Goal: Transaction & Acquisition: Purchase product/service

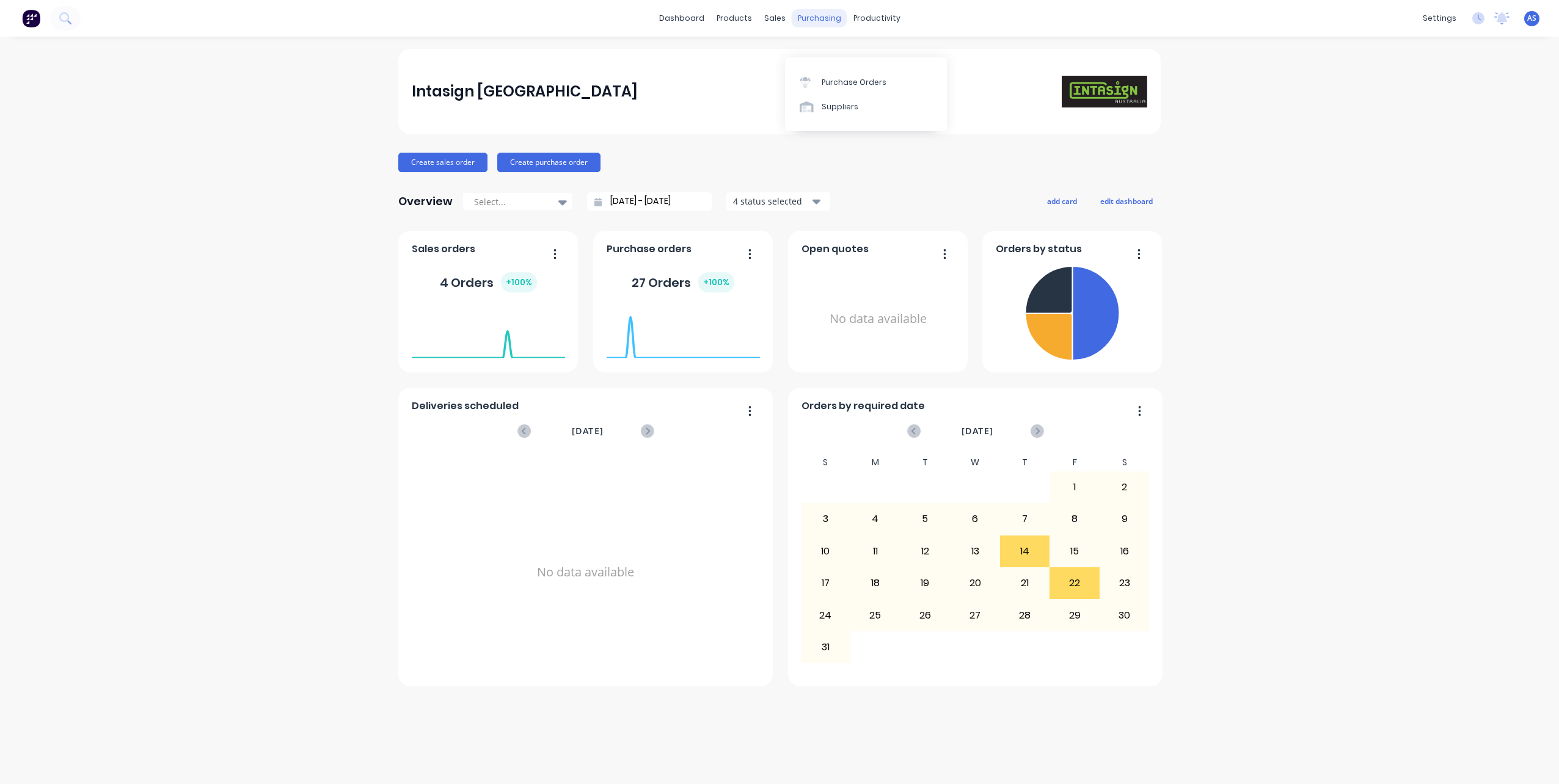
click at [819, 17] on div "purchasing" at bounding box center [819, 18] width 55 height 18
click at [837, 59] on div "Purchase Orders" at bounding box center [859, 59] width 64 height 11
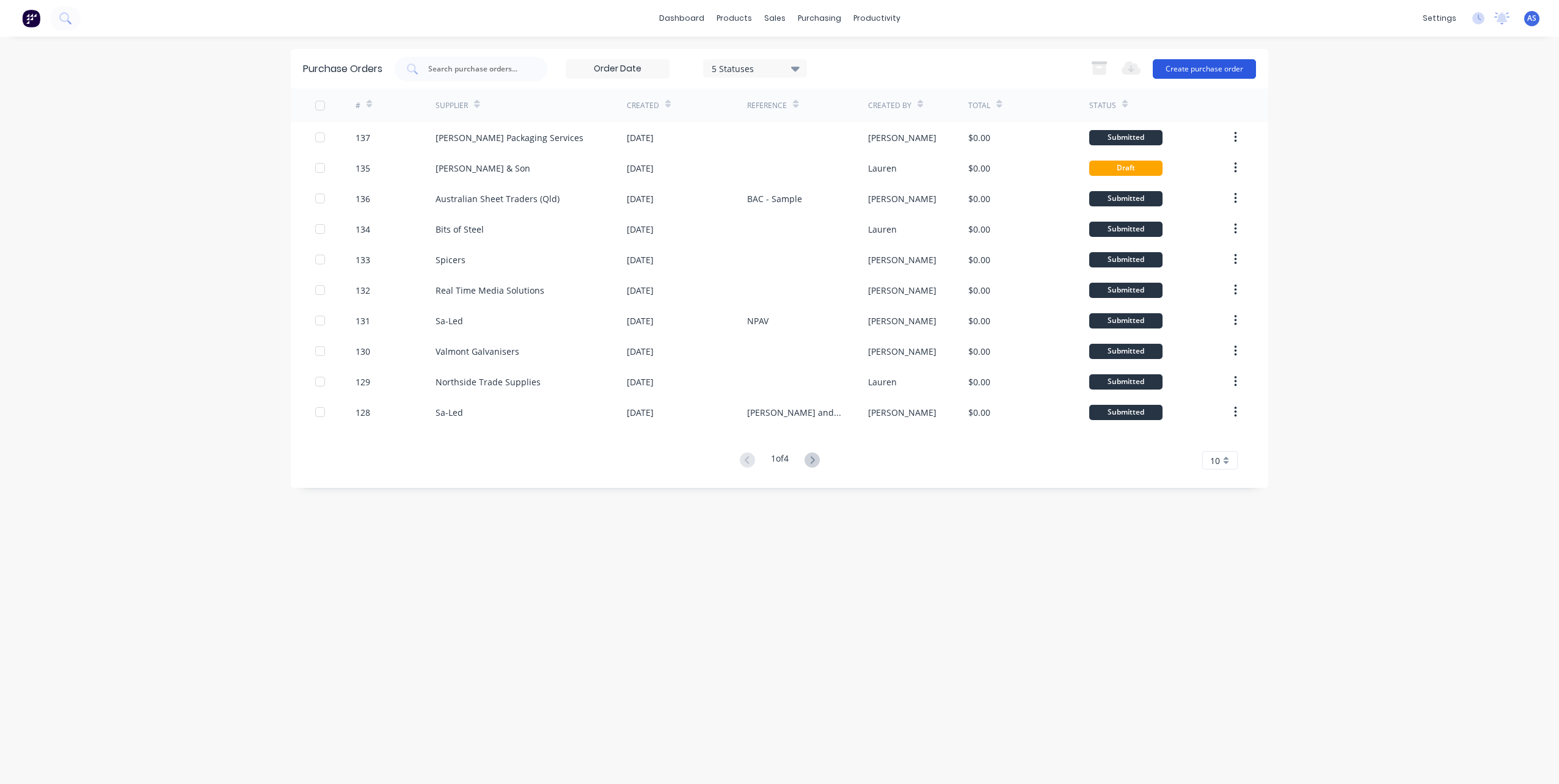
click at [1217, 65] on button "Create purchase order" at bounding box center [1205, 68] width 103 height 19
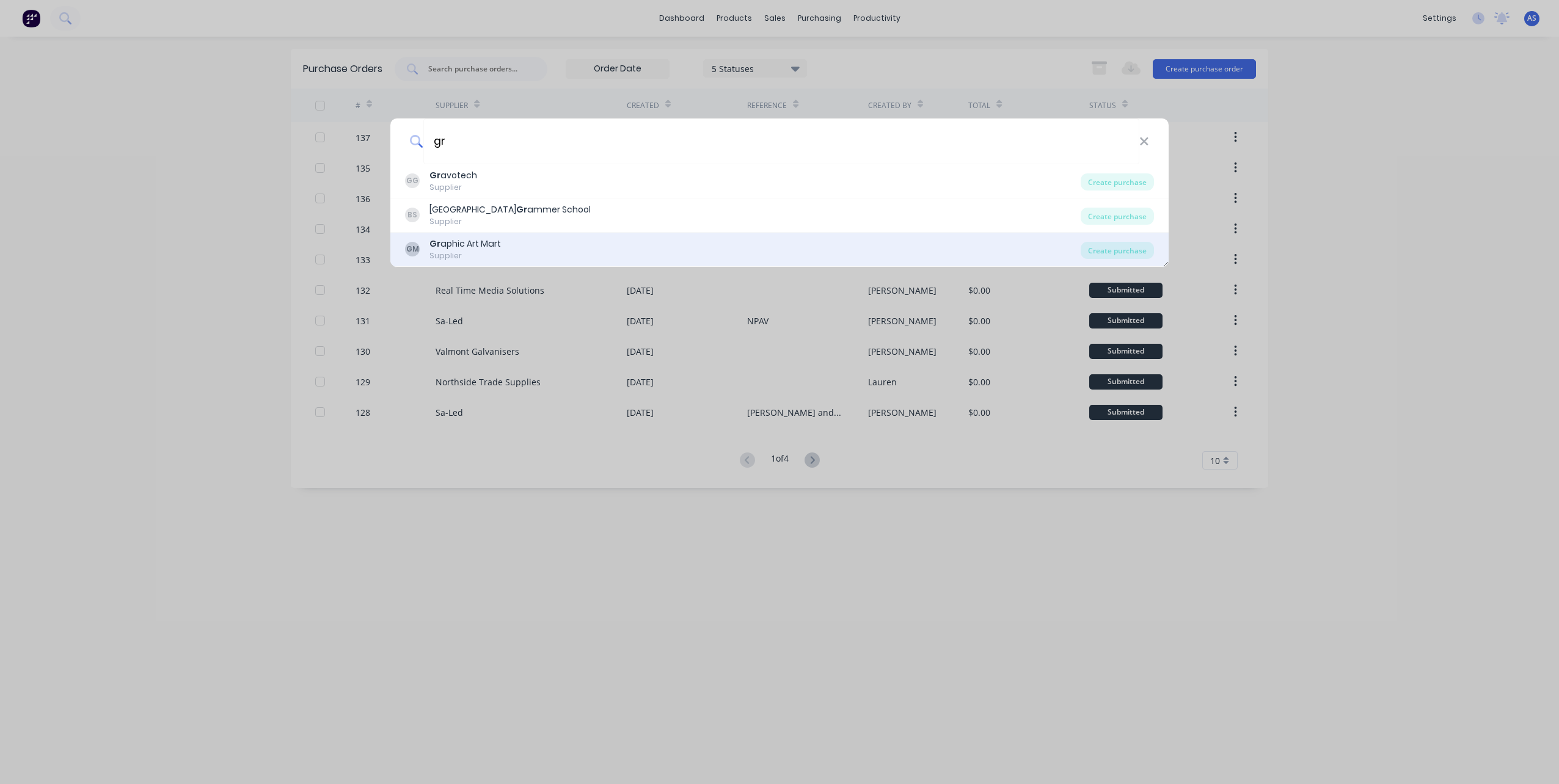
type input "gr"
click at [470, 250] on div "Gr aphic Art Mart" at bounding box center [466, 244] width 72 height 13
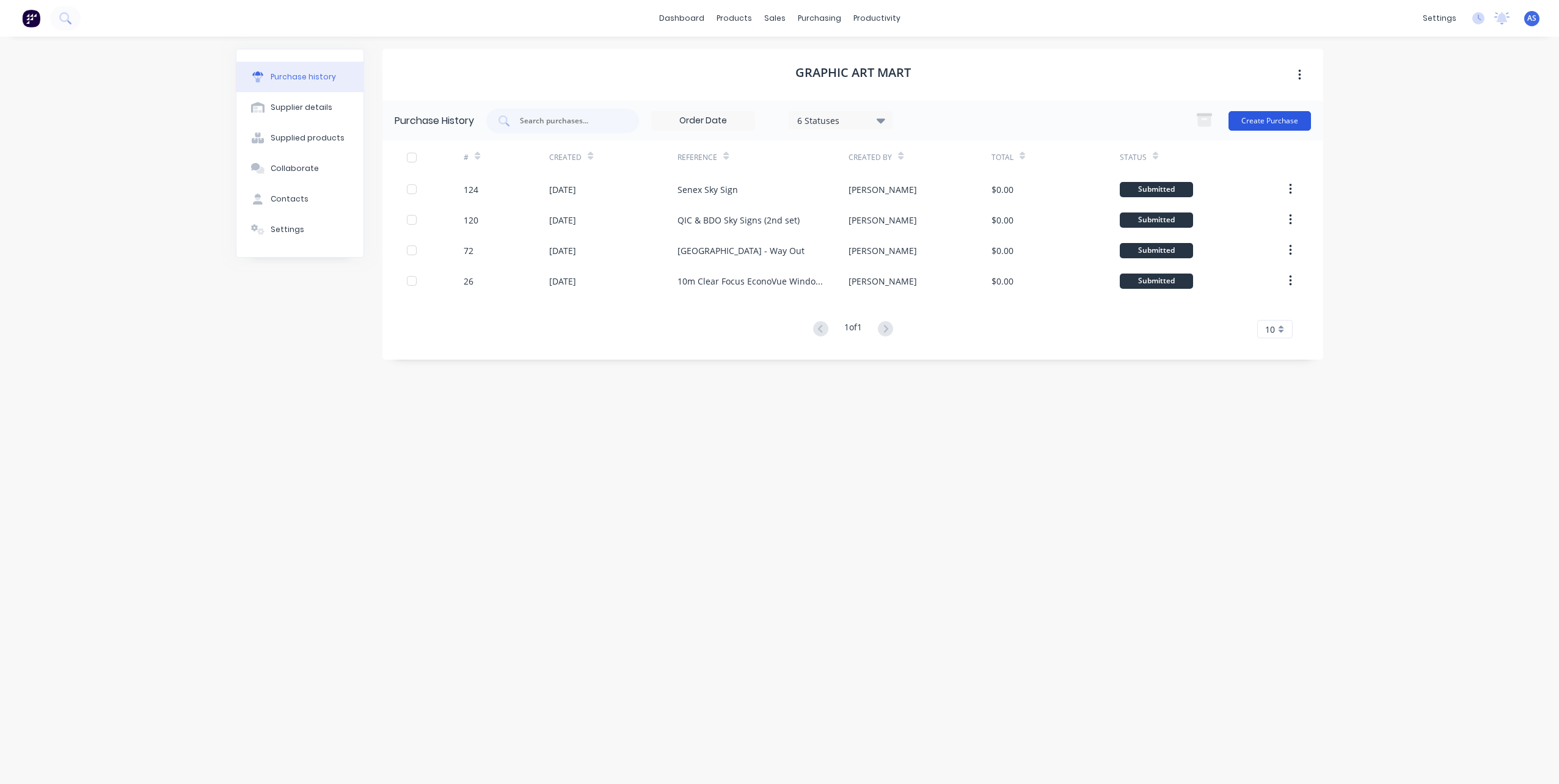
click at [1281, 119] on button "Create Purchase" at bounding box center [1270, 121] width 83 height 19
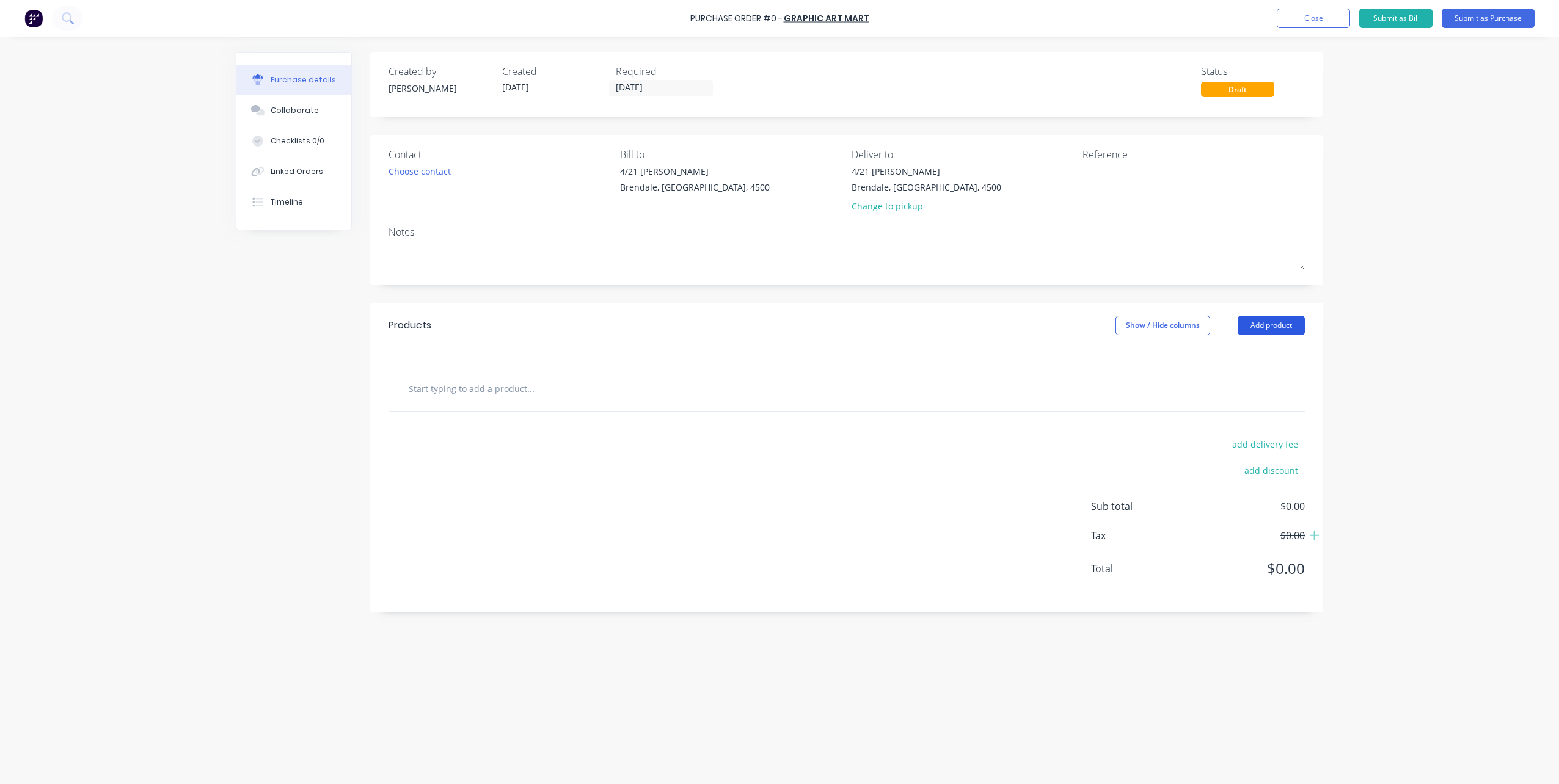
click at [1263, 323] on button "Add product" at bounding box center [1271, 325] width 67 height 19
click at [1256, 355] on div "Product catalogue" at bounding box center [1247, 356] width 94 height 17
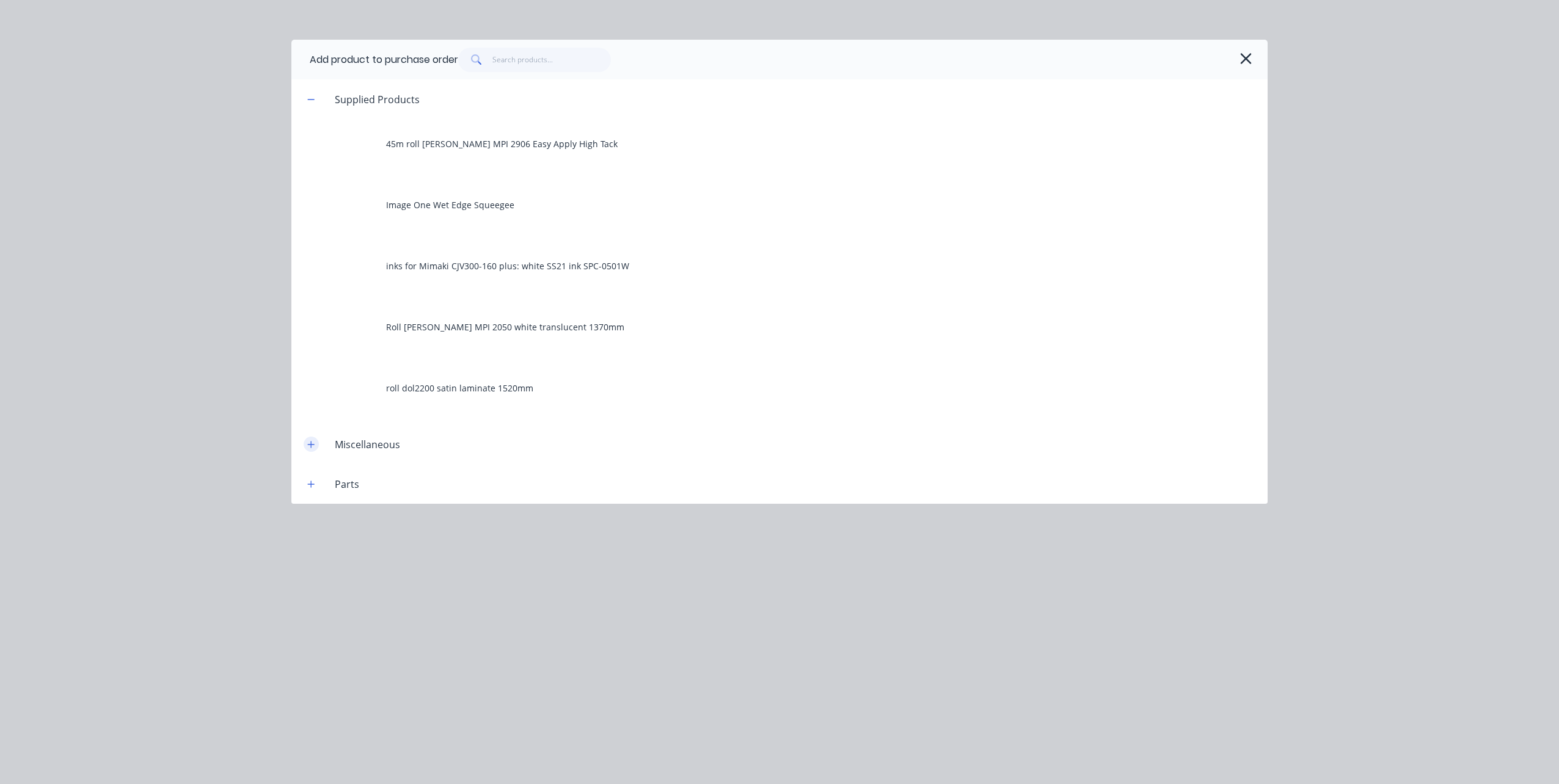
click at [310, 446] on icon "button" at bounding box center [311, 444] width 7 height 8
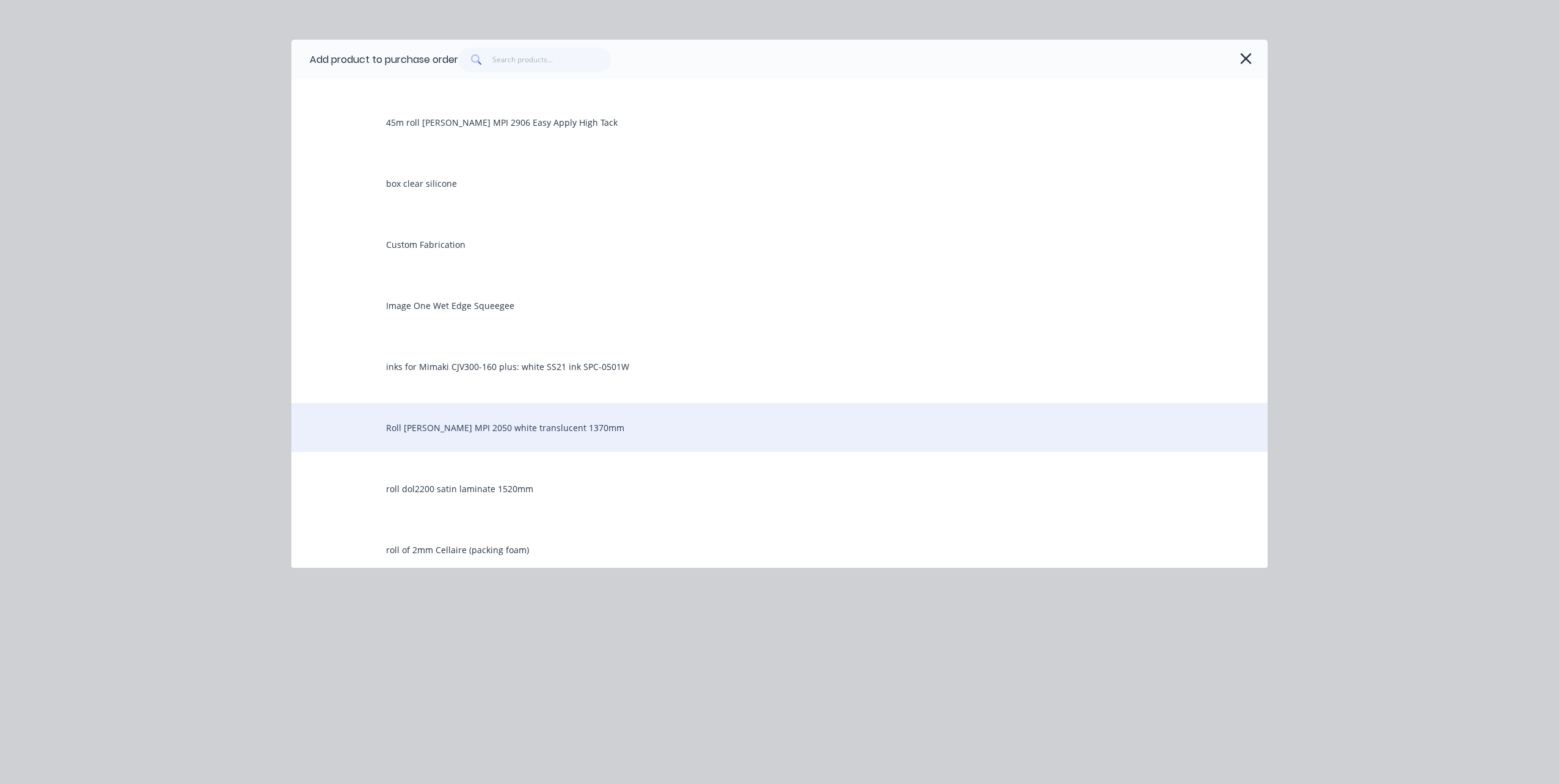
scroll to position [608, 0]
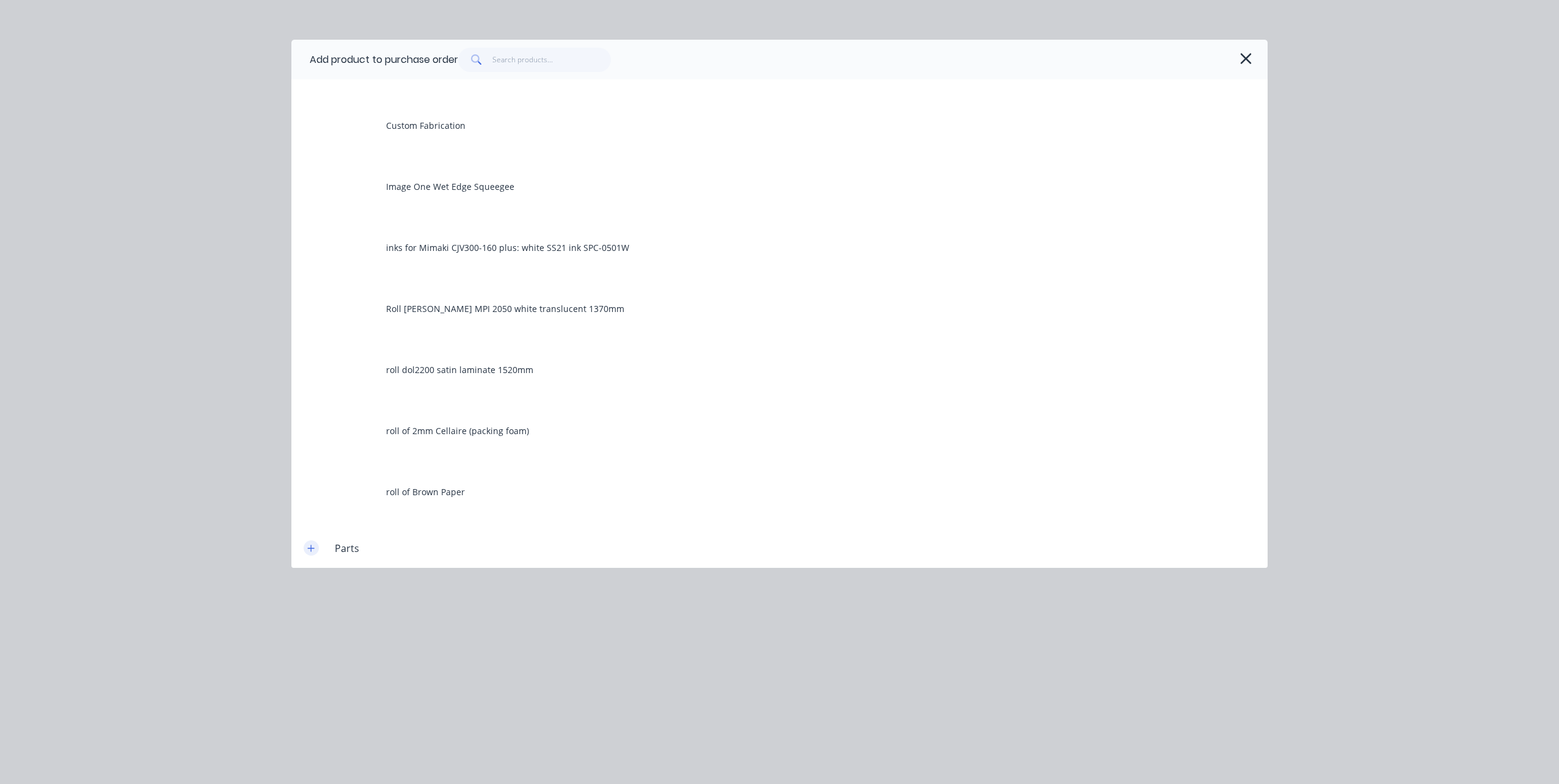
click at [314, 553] on button "button" at bounding box center [311, 548] width 16 height 16
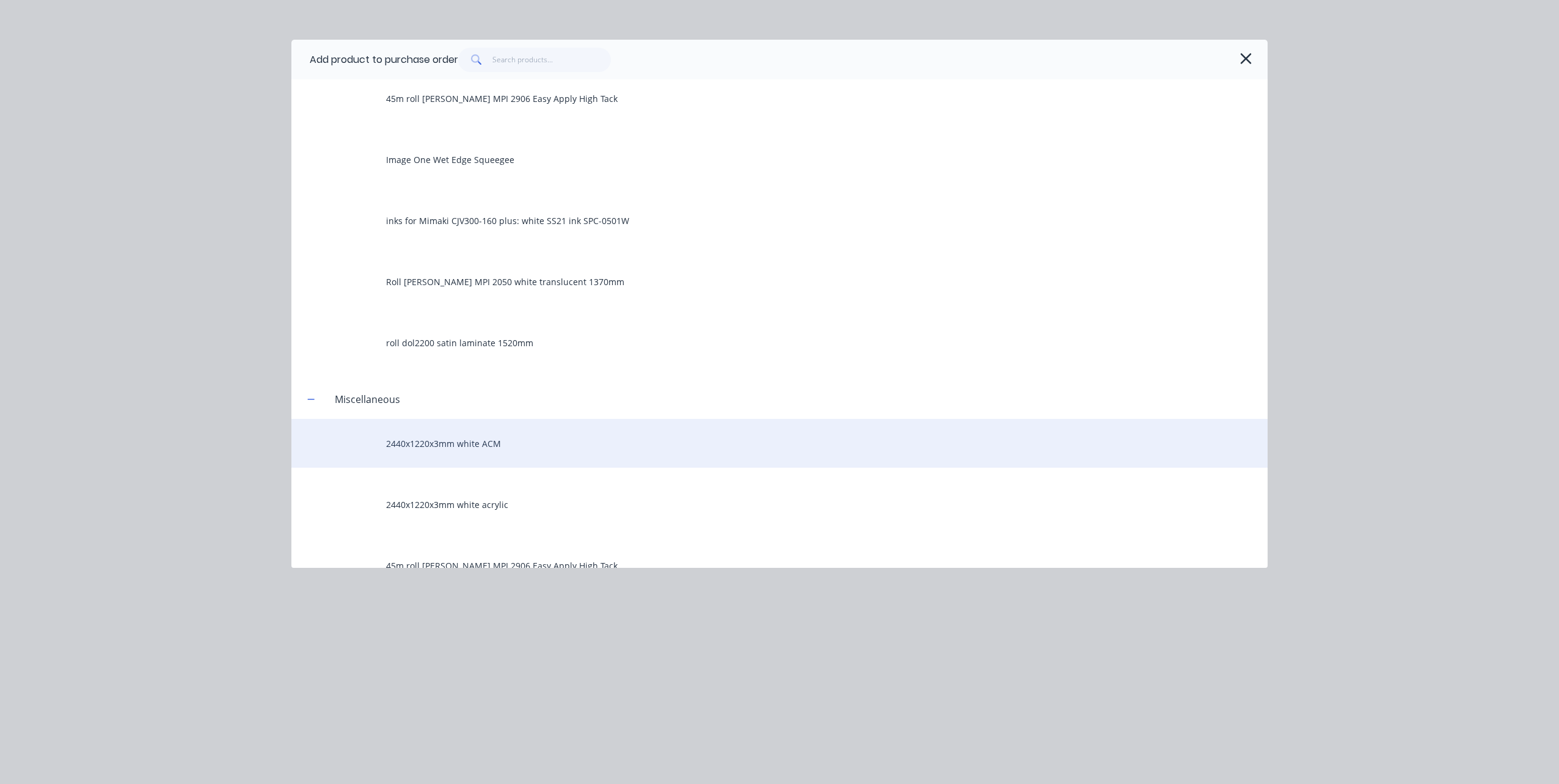
scroll to position [0, 0]
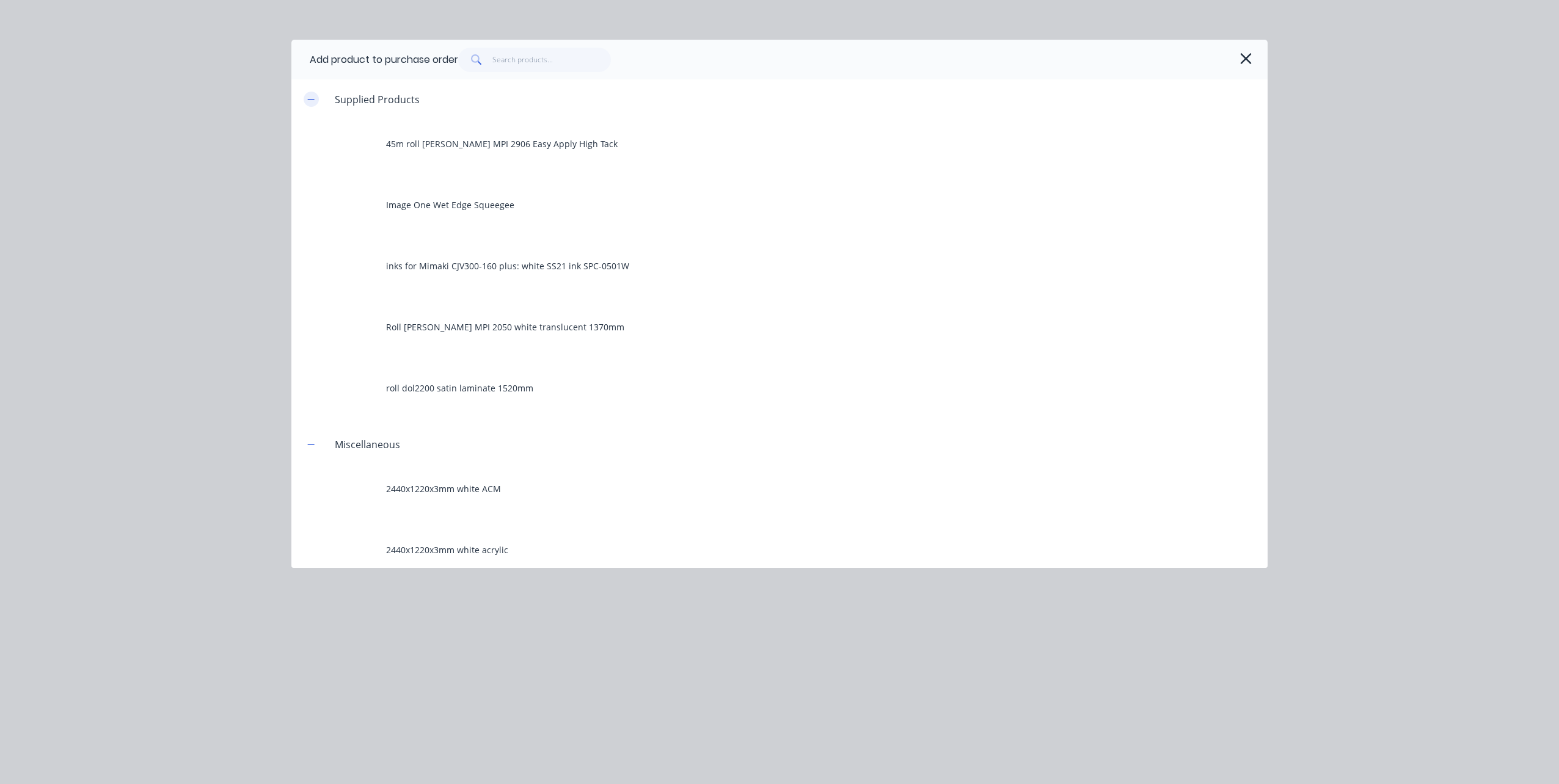
click at [309, 98] on button "button" at bounding box center [311, 99] width 16 height 16
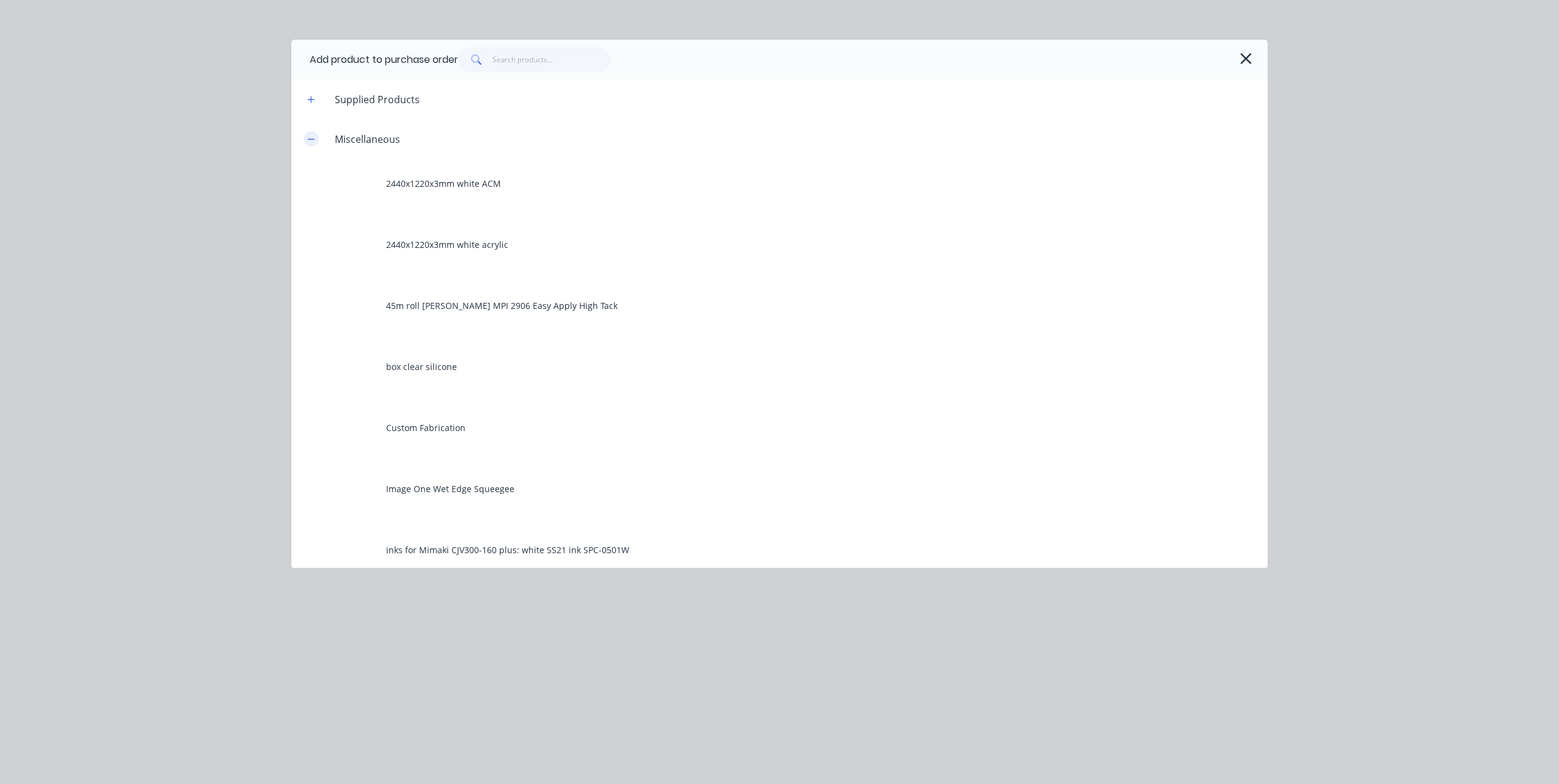
click at [317, 137] on button "button" at bounding box center [311, 139] width 16 height 16
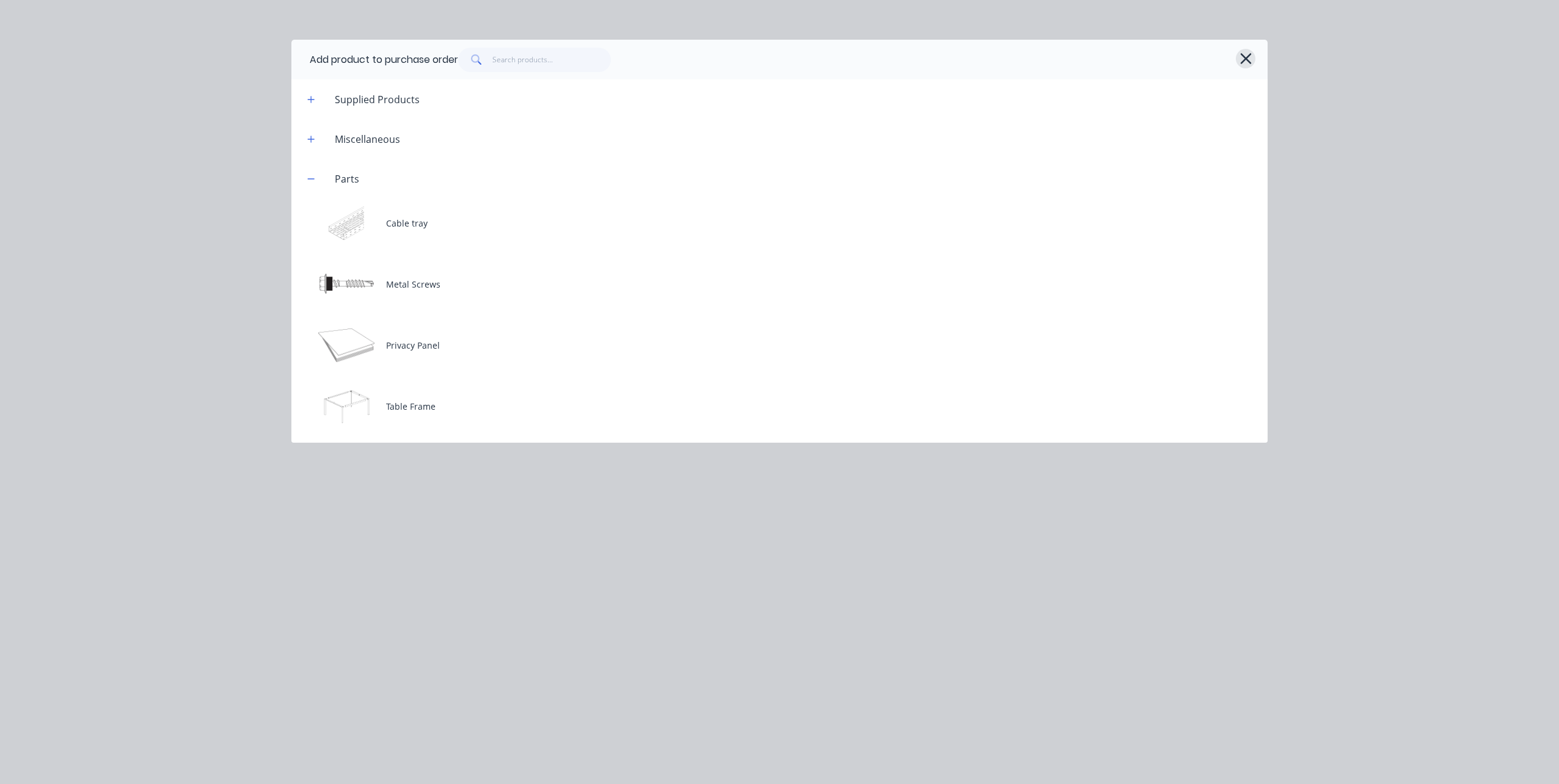
click at [1243, 55] on icon "button" at bounding box center [1246, 59] width 11 height 11
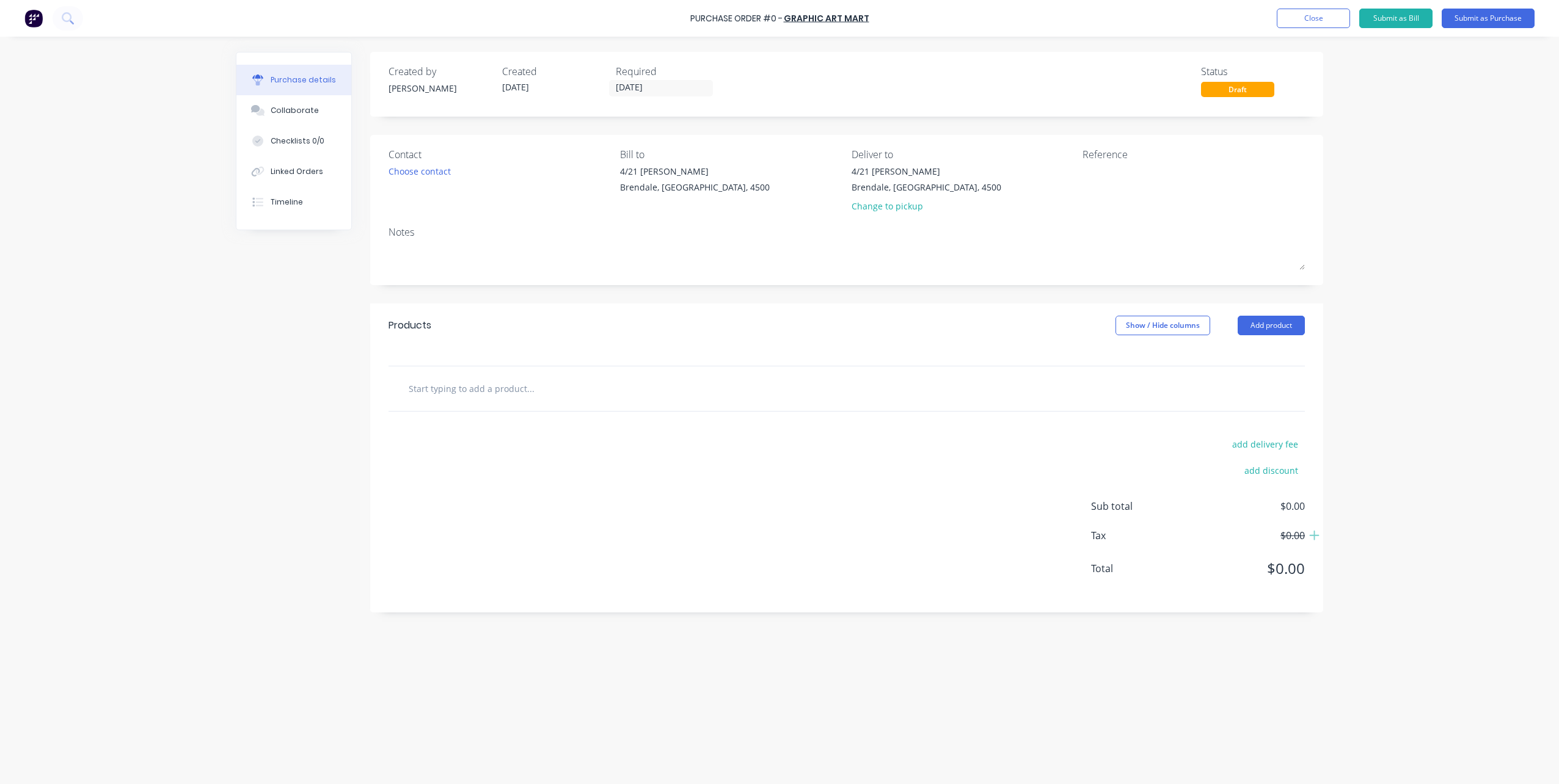
click at [435, 388] on input "text" at bounding box center [531, 388] width 245 height 25
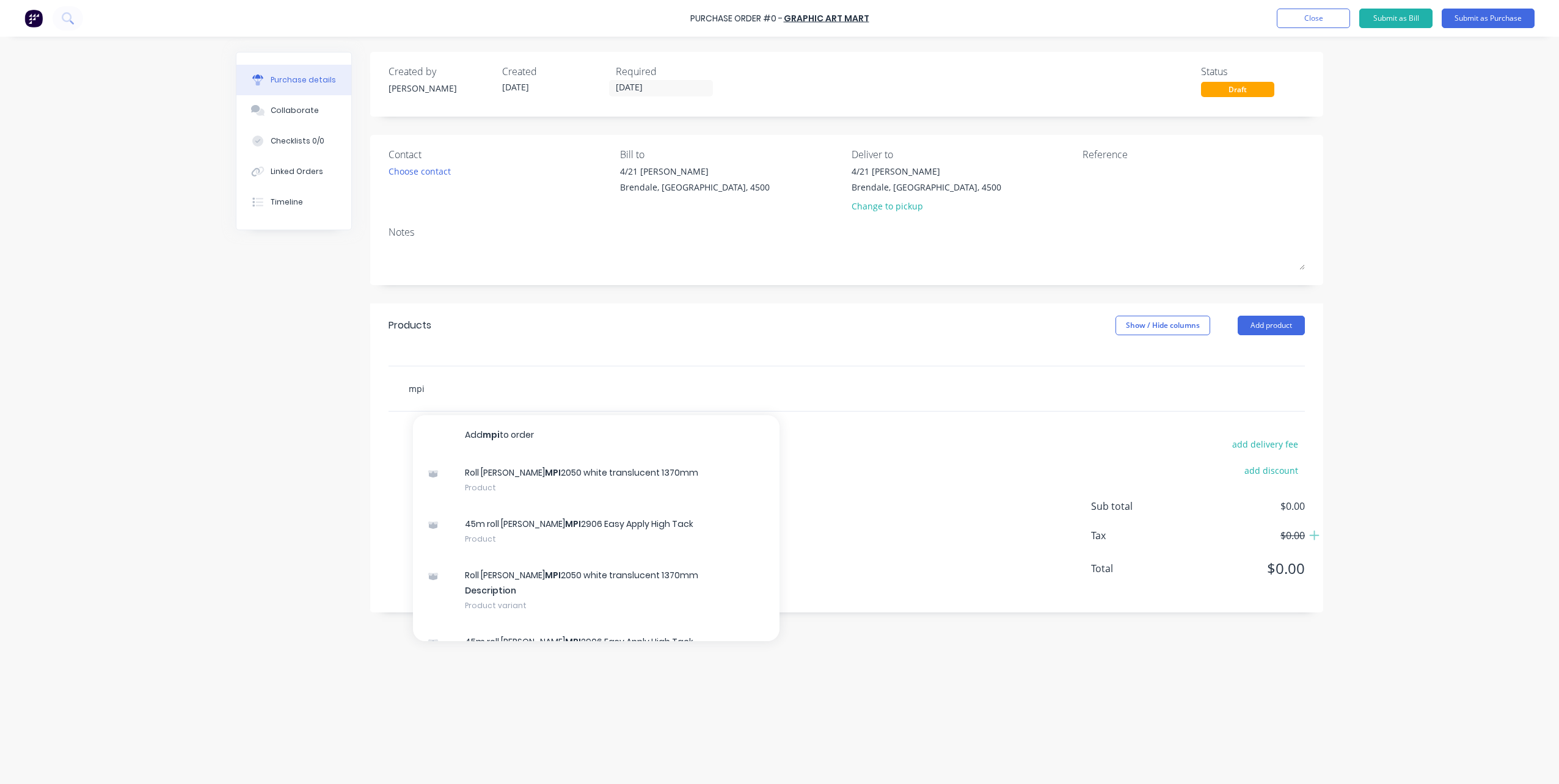
type input "mpi"
click at [679, 390] on div "mpi Add mpi to order Roll [PERSON_NAME] MPI 2050 white translucent 1370mm Produ…" at bounding box center [582, 388] width 366 height 25
click at [715, 384] on div "mpi Add mpi to order Roll [PERSON_NAME] MPI 2050 white translucent 1370mm Produ…" at bounding box center [582, 388] width 366 height 25
click at [451, 383] on input "mpi" at bounding box center [531, 388] width 245 height 25
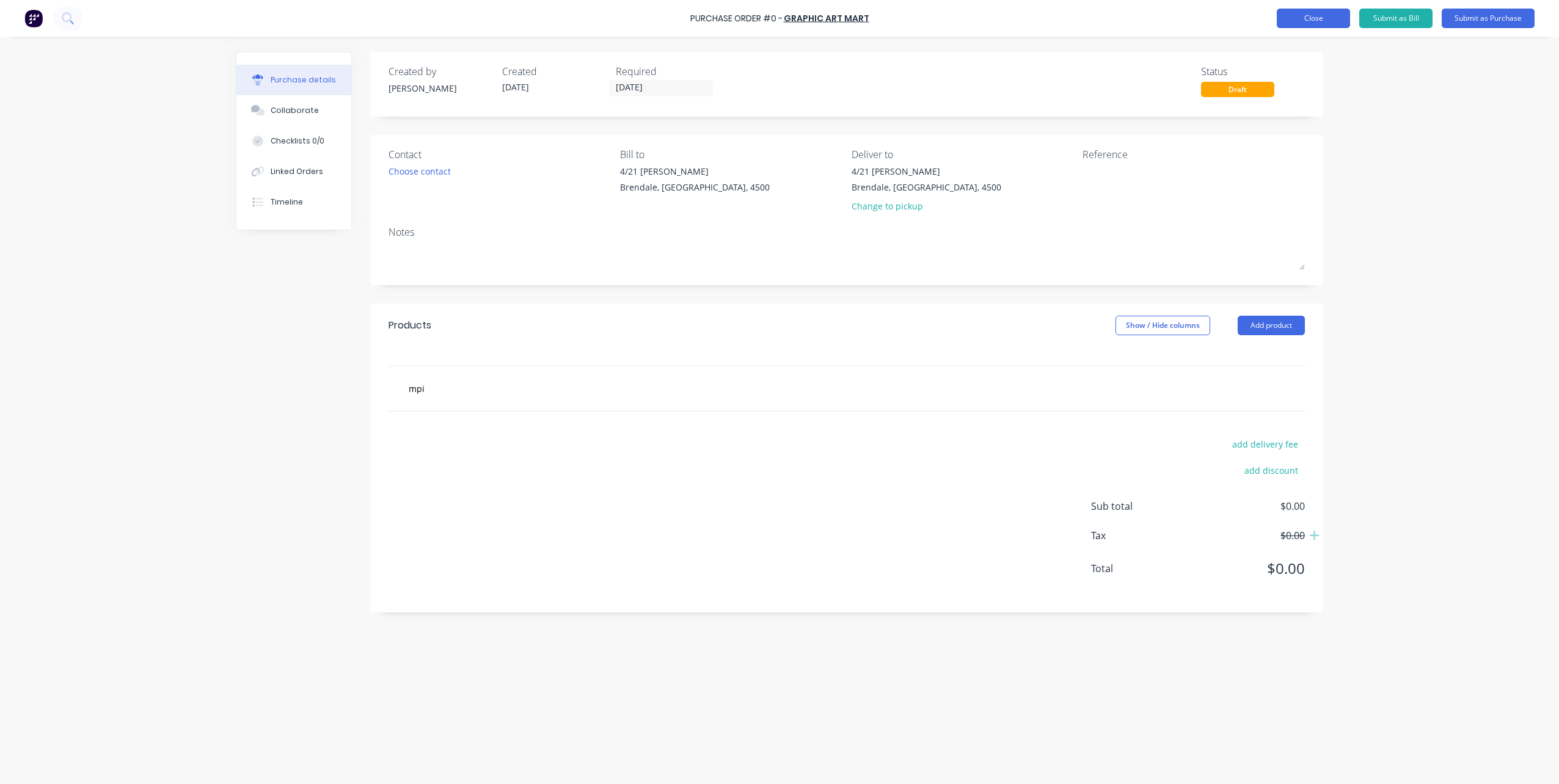
click at [1299, 14] on button "Close" at bounding box center [1314, 17] width 74 height 19
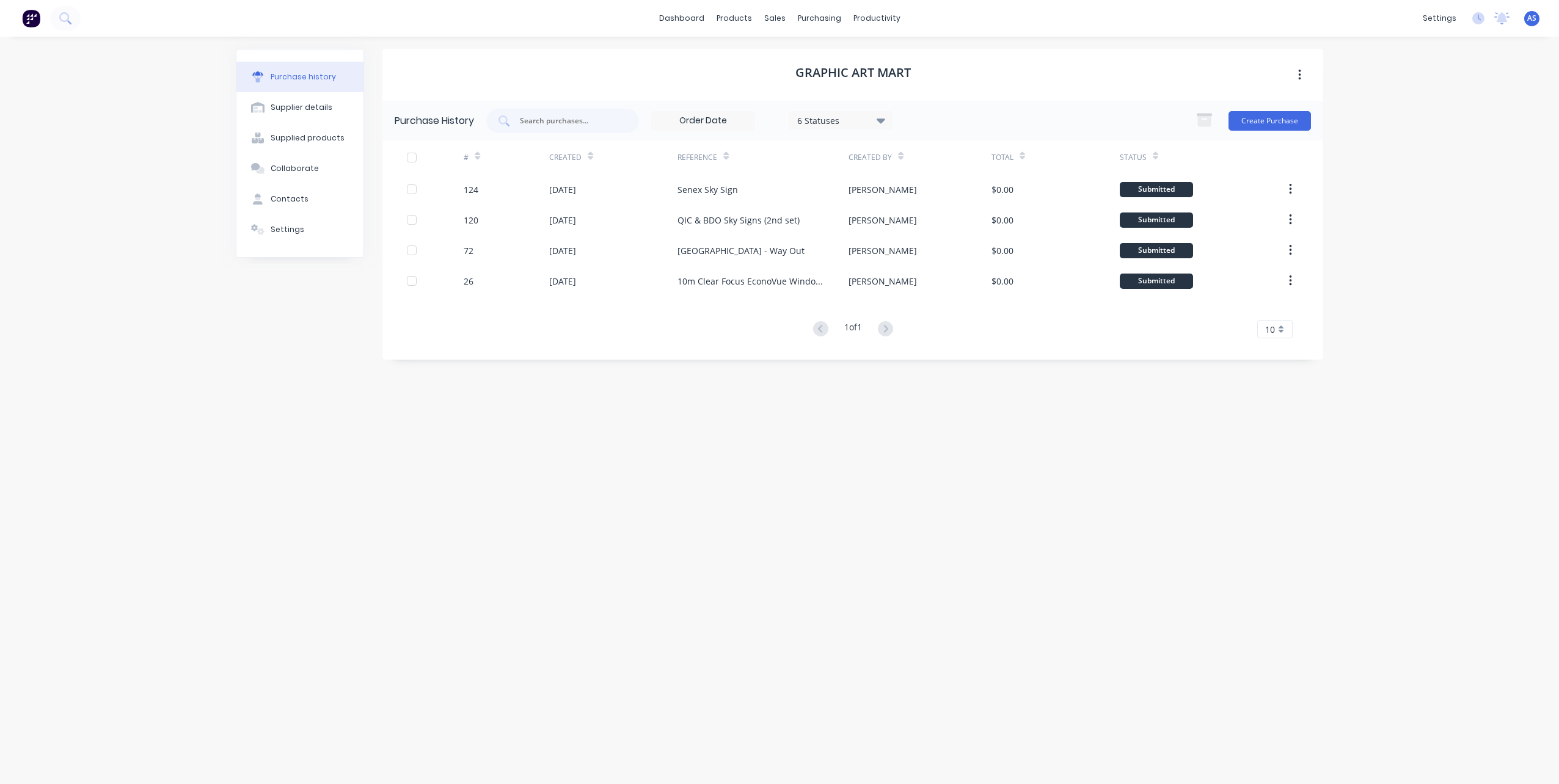
click at [885, 117] on icon at bounding box center [881, 120] width 8 height 14
click at [927, 175] on div at bounding box center [923, 177] width 25 height 25
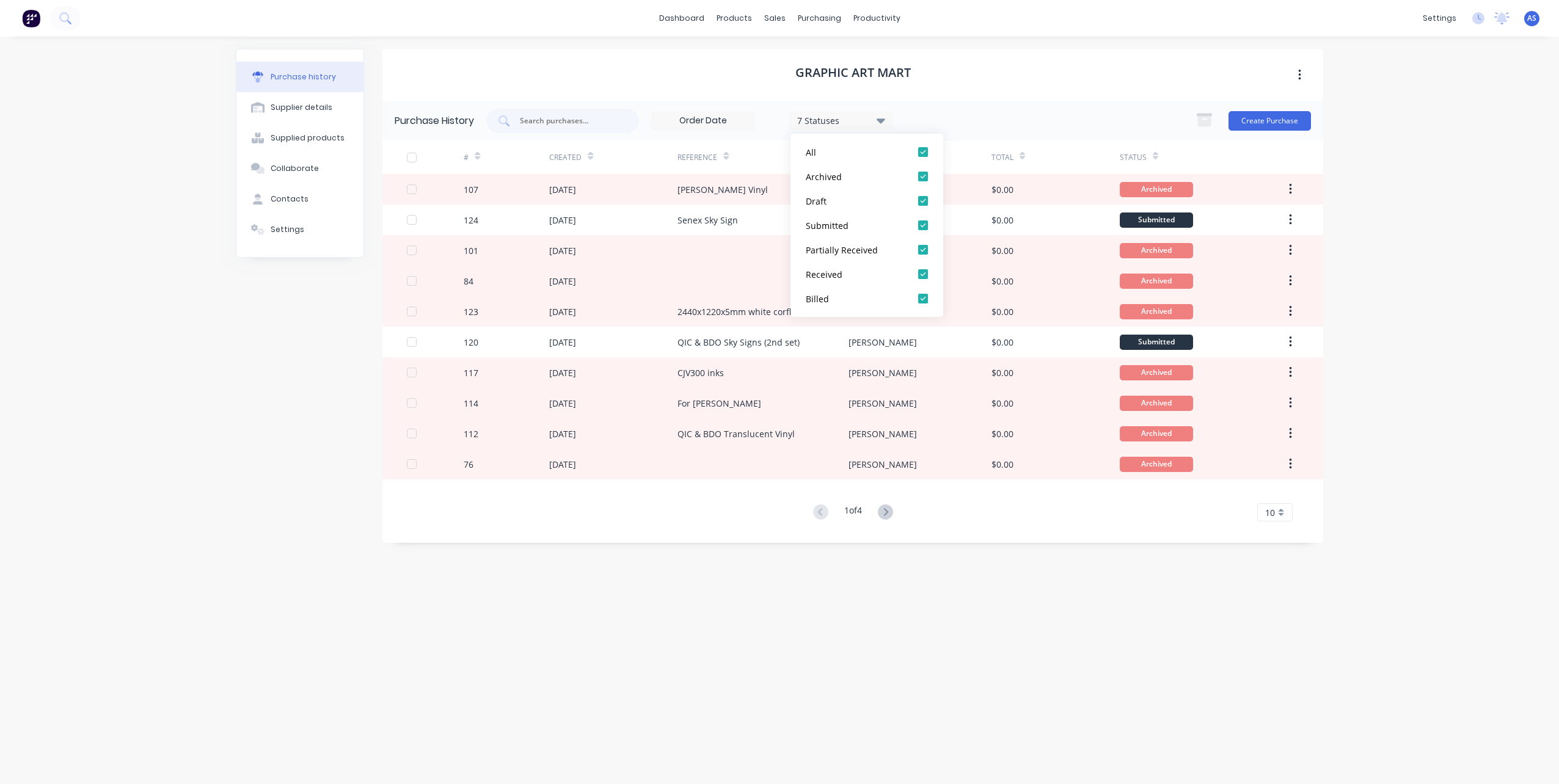
click at [926, 122] on div "7 Statuses 7 Statuses Create Purchase" at bounding box center [898, 121] width 825 height 25
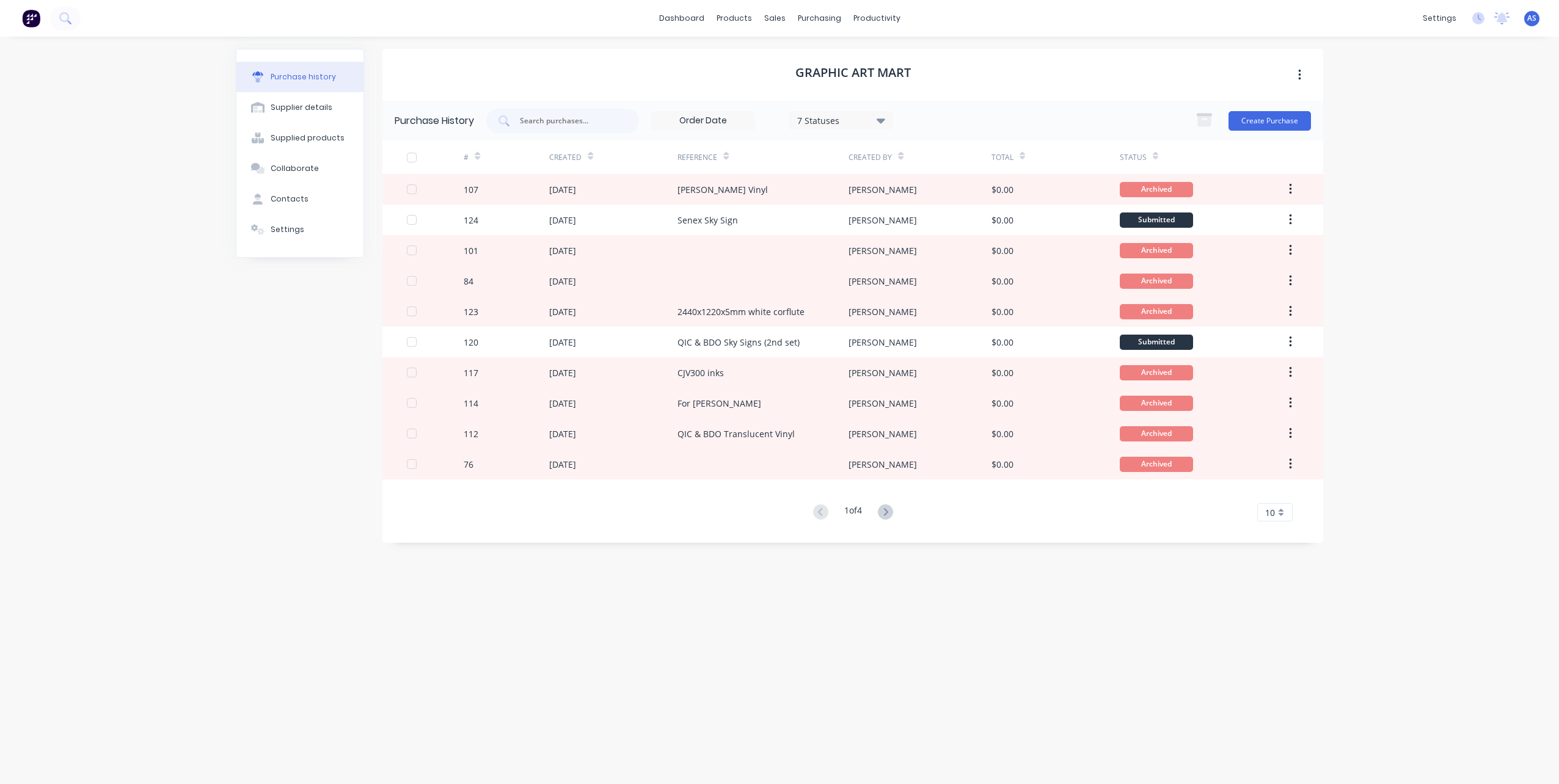
click at [898, 157] on icon at bounding box center [901, 158] width 6 height 4
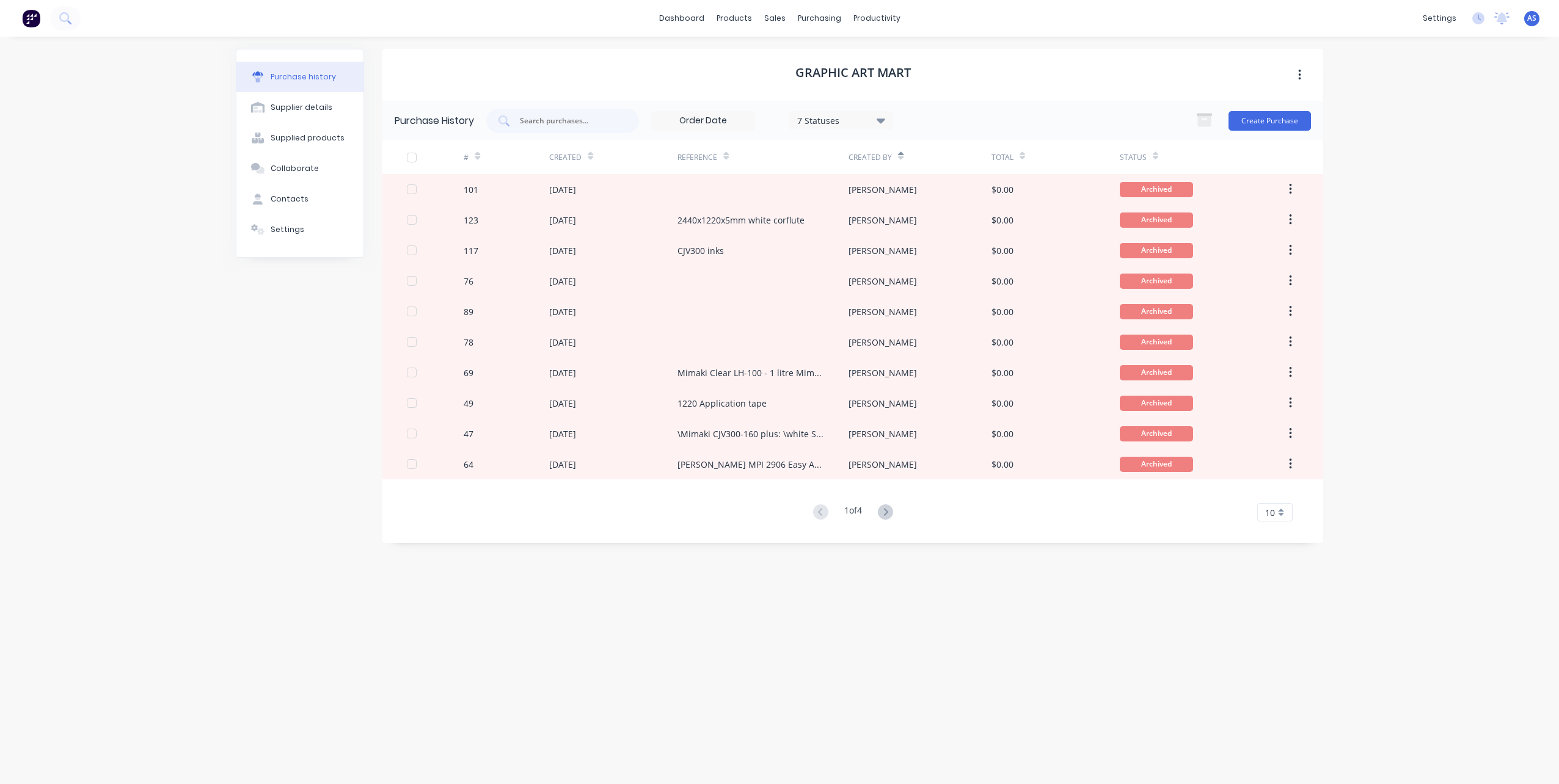
click at [870, 156] on div "Created By" at bounding box center [870, 157] width 43 height 11
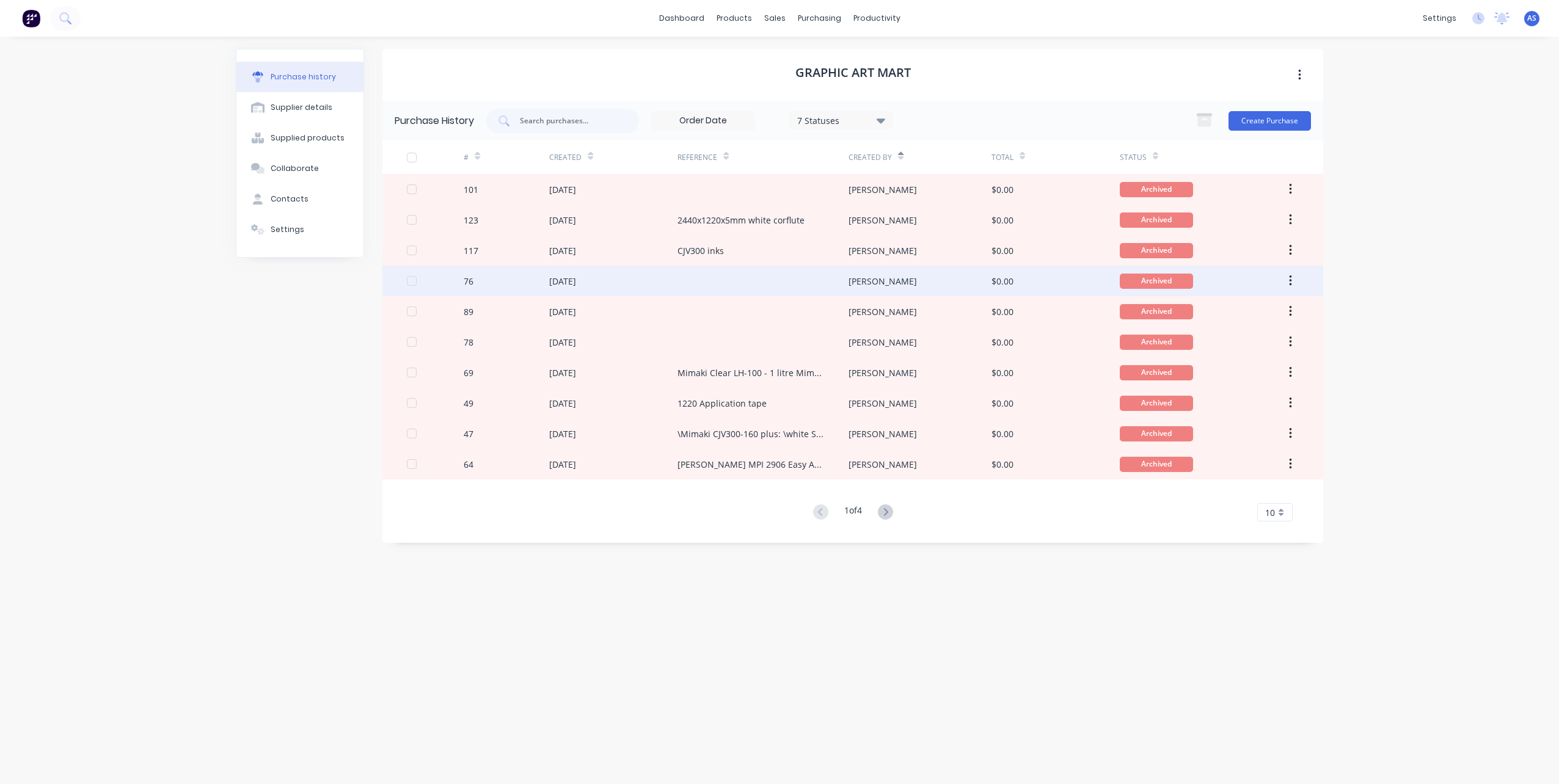
click at [730, 278] on div at bounding box center [763, 281] width 171 height 30
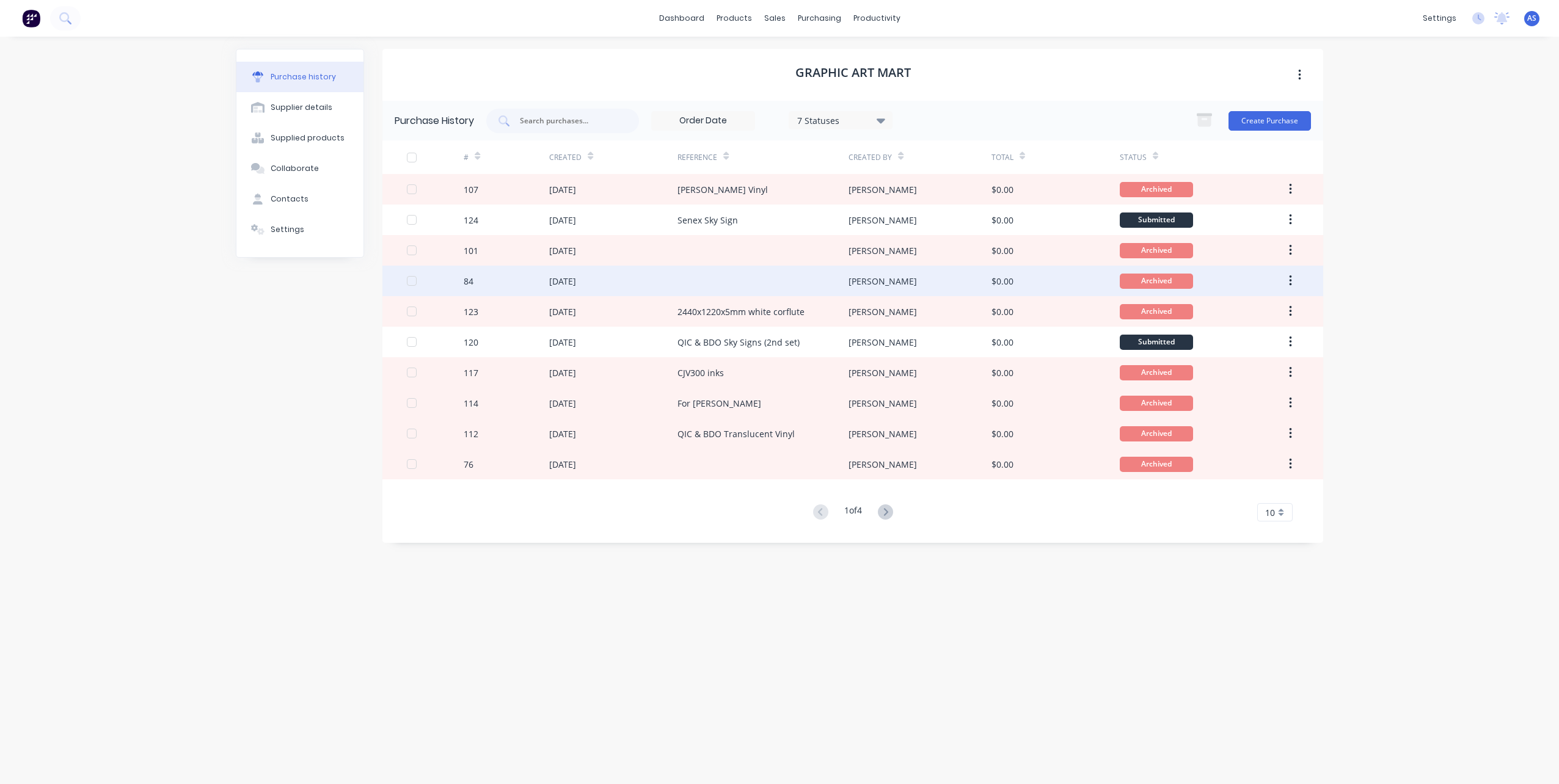
click at [739, 279] on div at bounding box center [763, 281] width 171 height 30
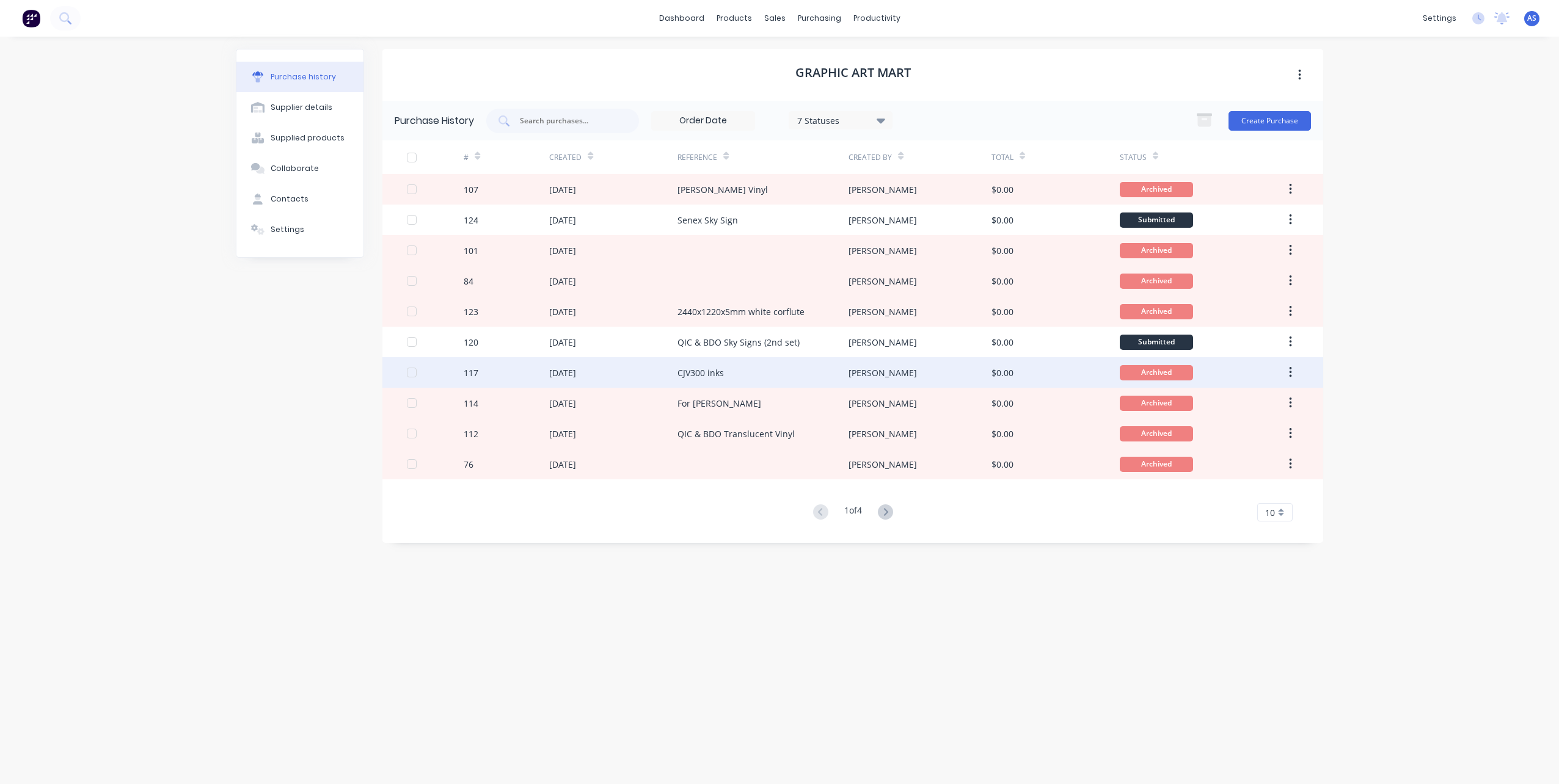
click at [744, 375] on div "CJV300 inks" at bounding box center [763, 372] width 171 height 30
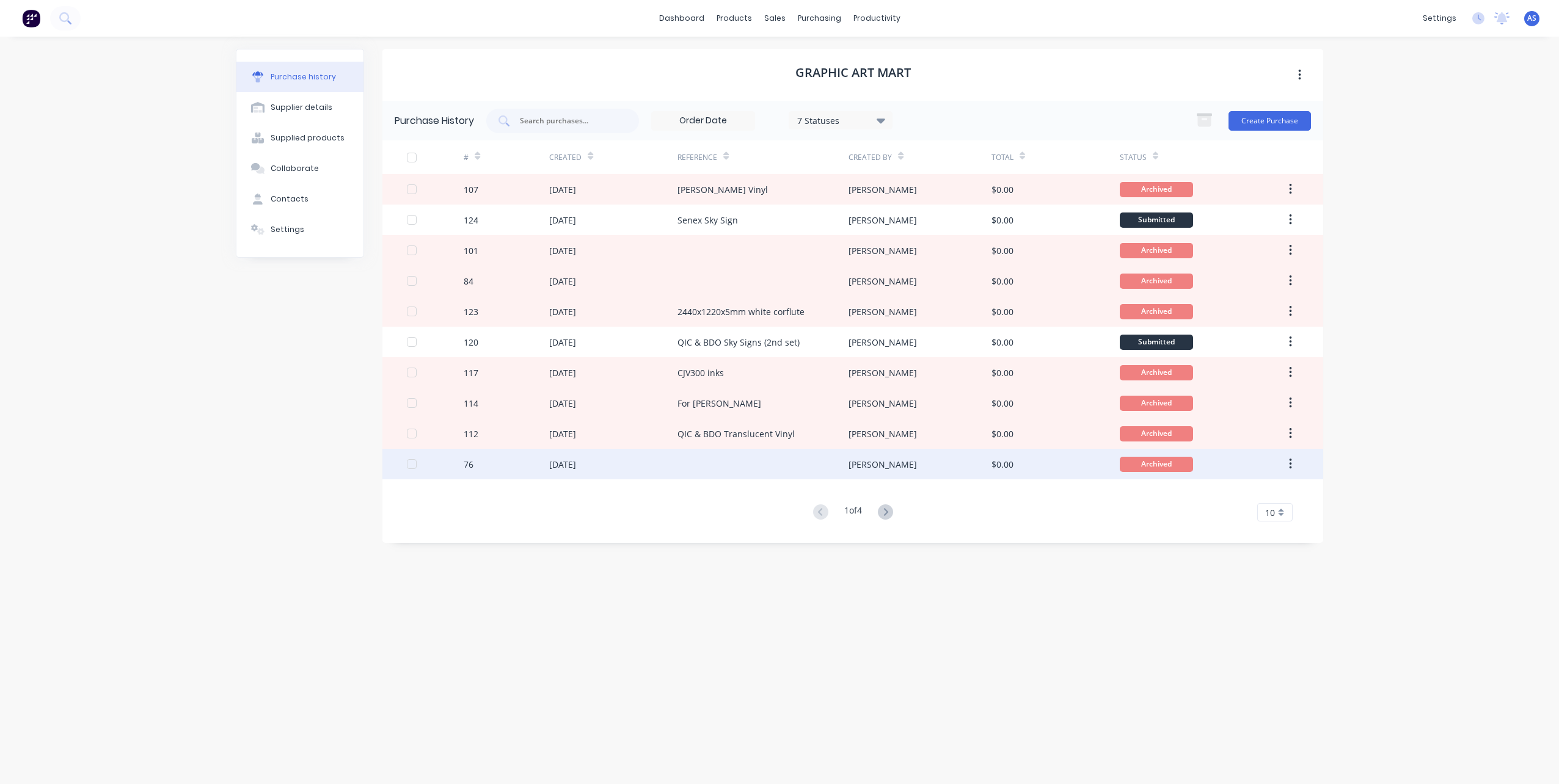
click at [727, 454] on div at bounding box center [763, 464] width 171 height 30
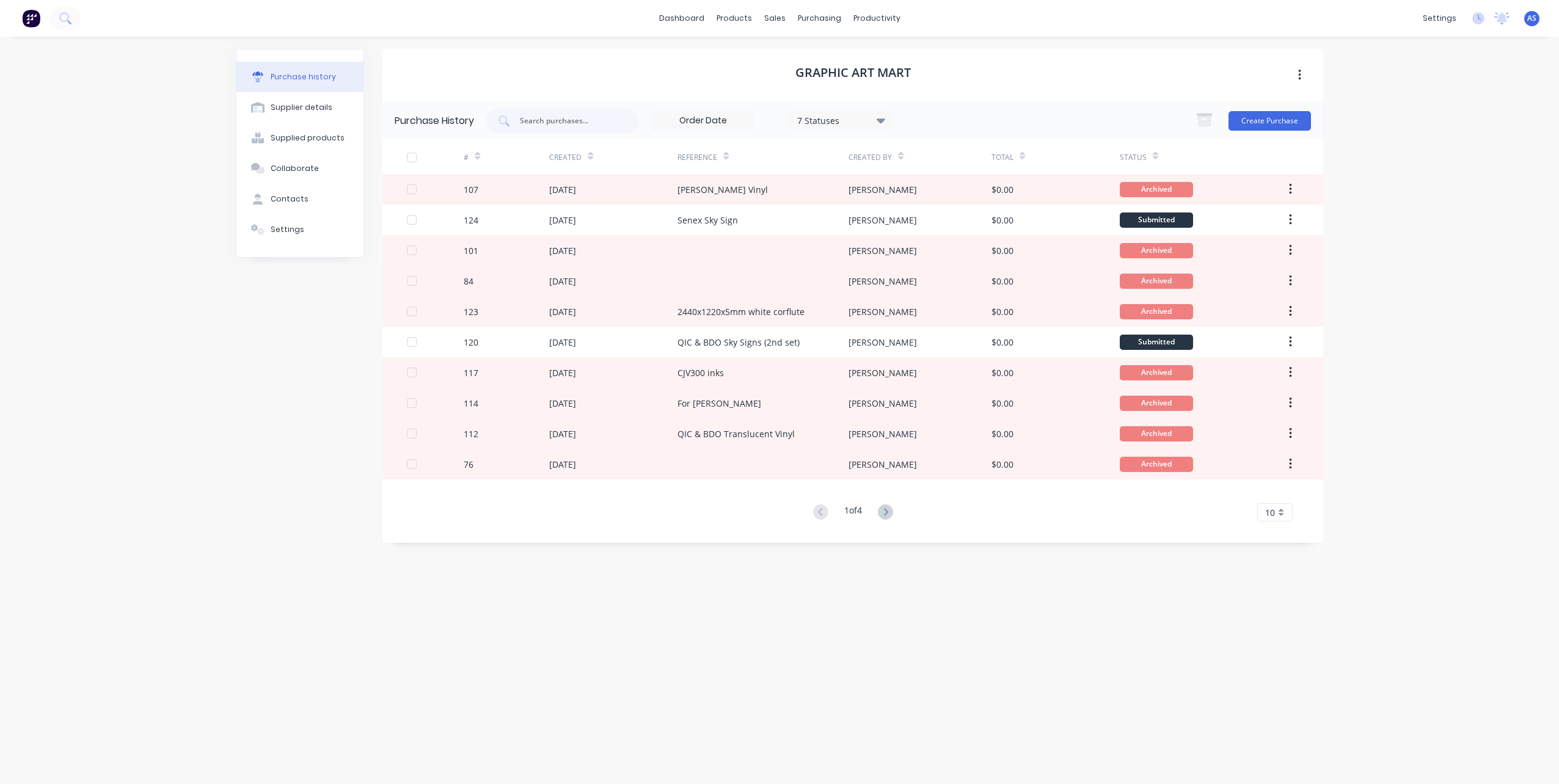
click at [885, 513] on icon at bounding box center [885, 512] width 16 height 16
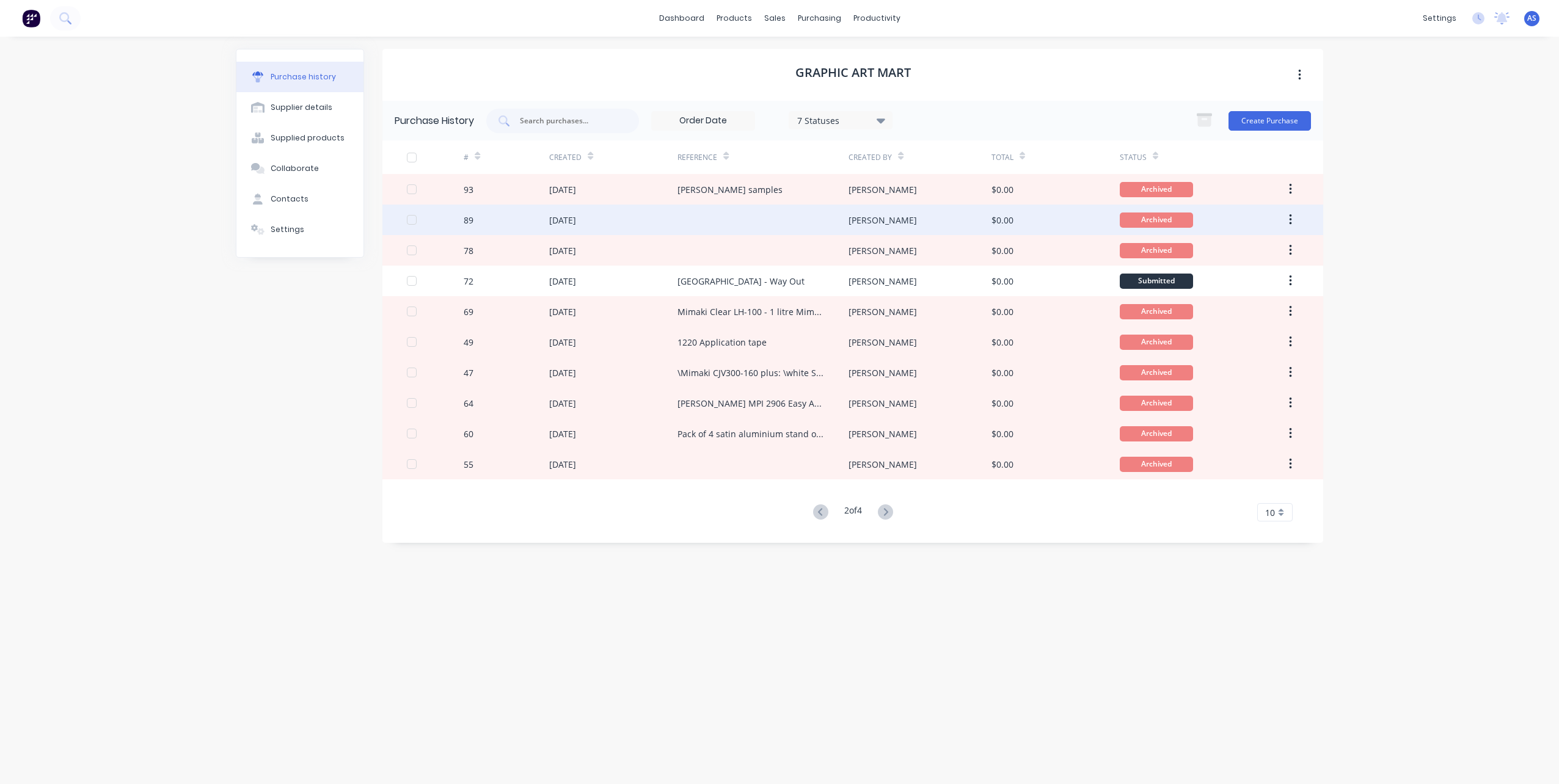
click at [735, 225] on div at bounding box center [763, 219] width 171 height 30
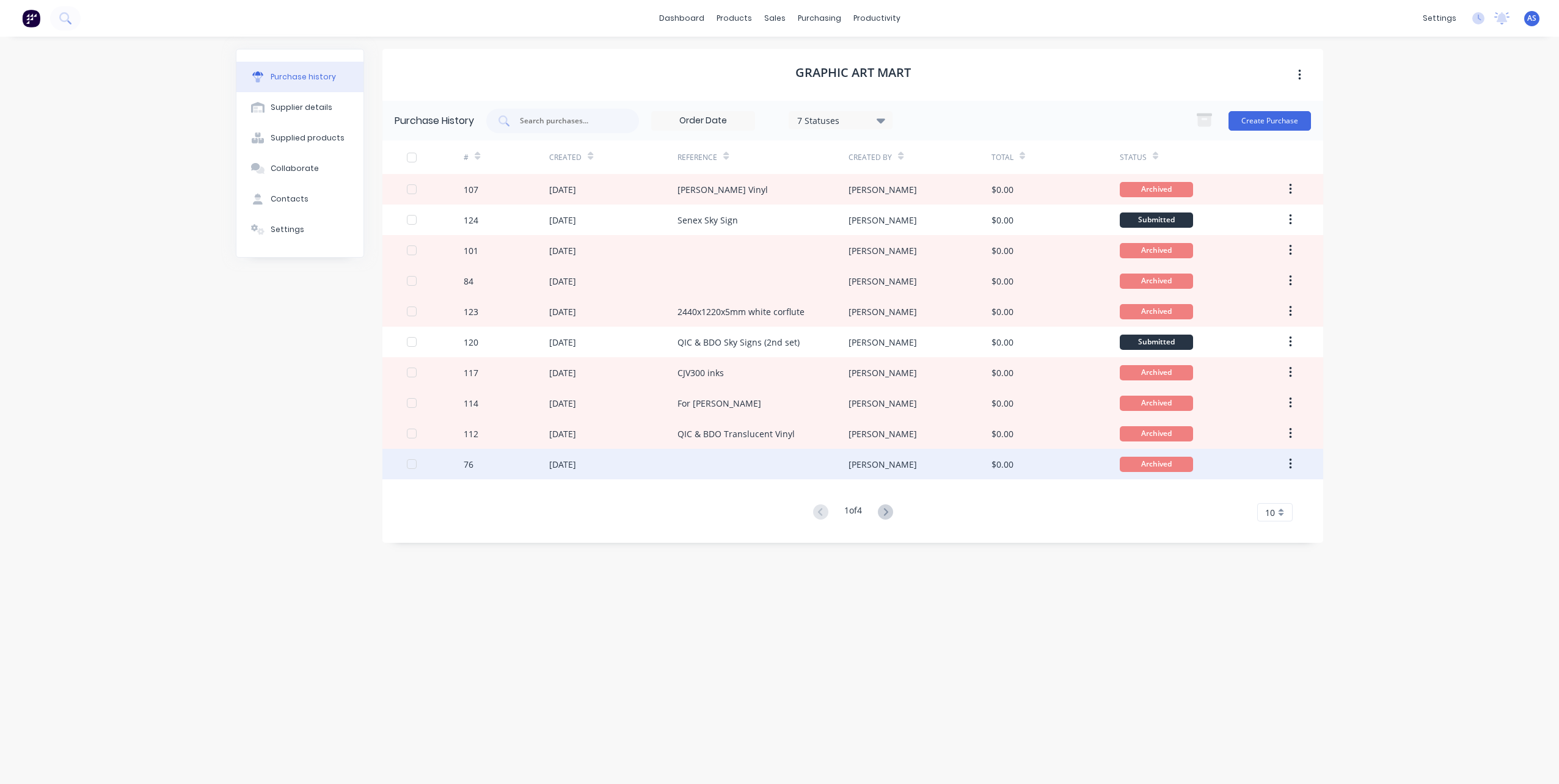
click at [728, 467] on div at bounding box center [763, 464] width 171 height 30
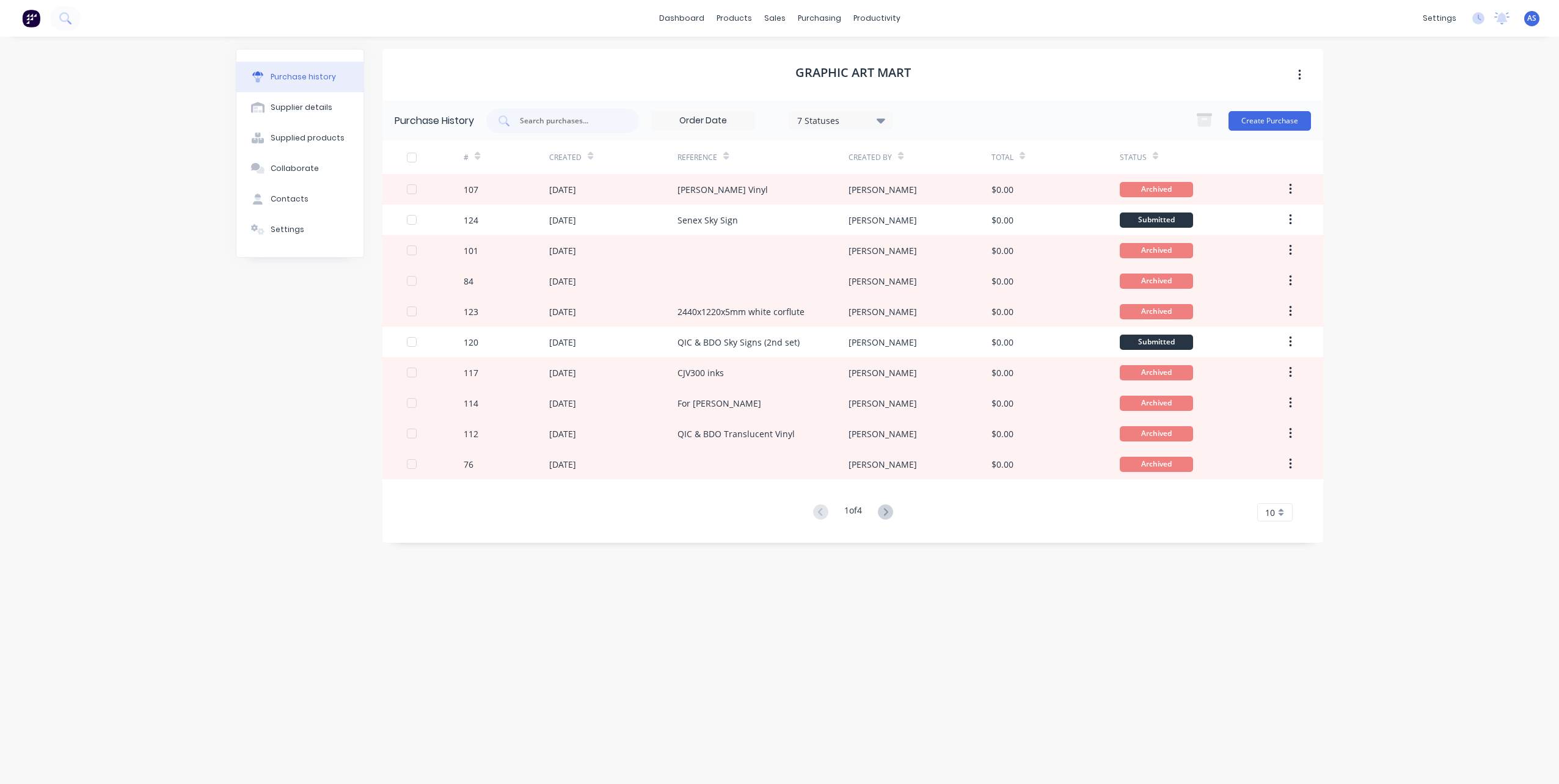
click at [887, 506] on icon at bounding box center [885, 512] width 16 height 16
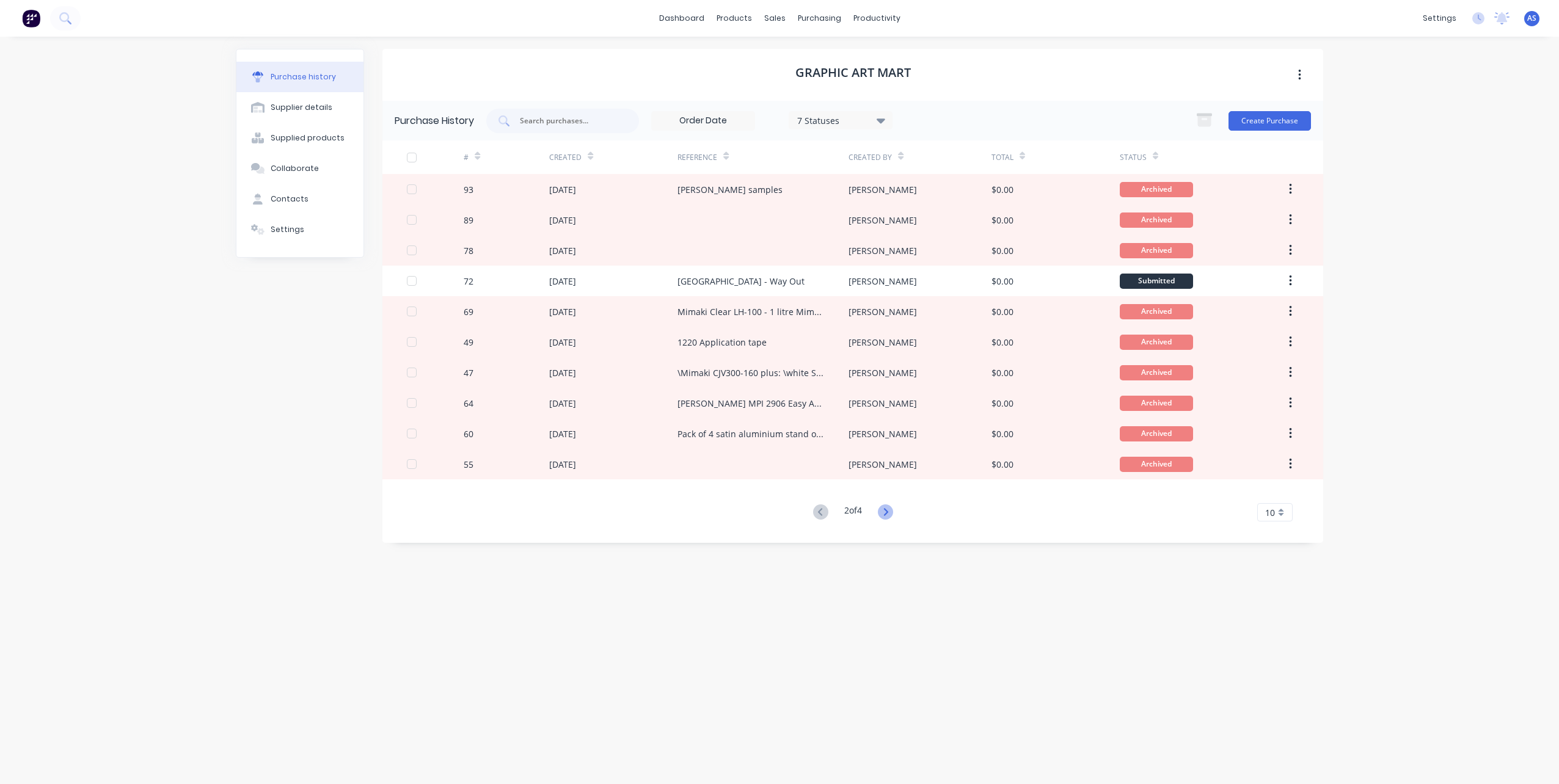
click at [889, 513] on g at bounding box center [885, 512] width 16 height 16
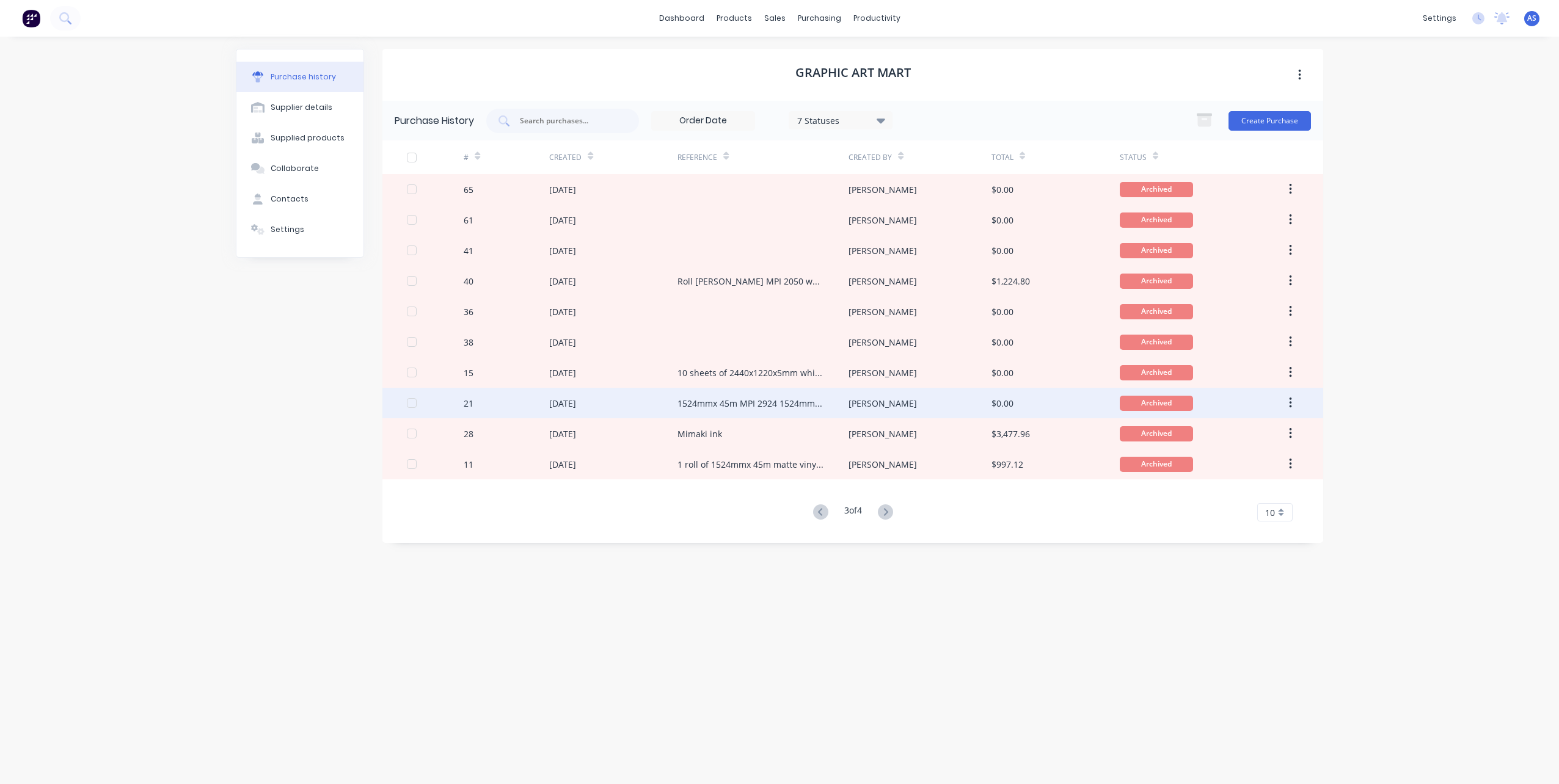
click at [740, 398] on div "1524mmx 45m MPI 2924 1524mm [PERSON_NAME] DOL 22 30 degree BD blades @ 100 off" at bounding box center [750, 404] width 146 height 13
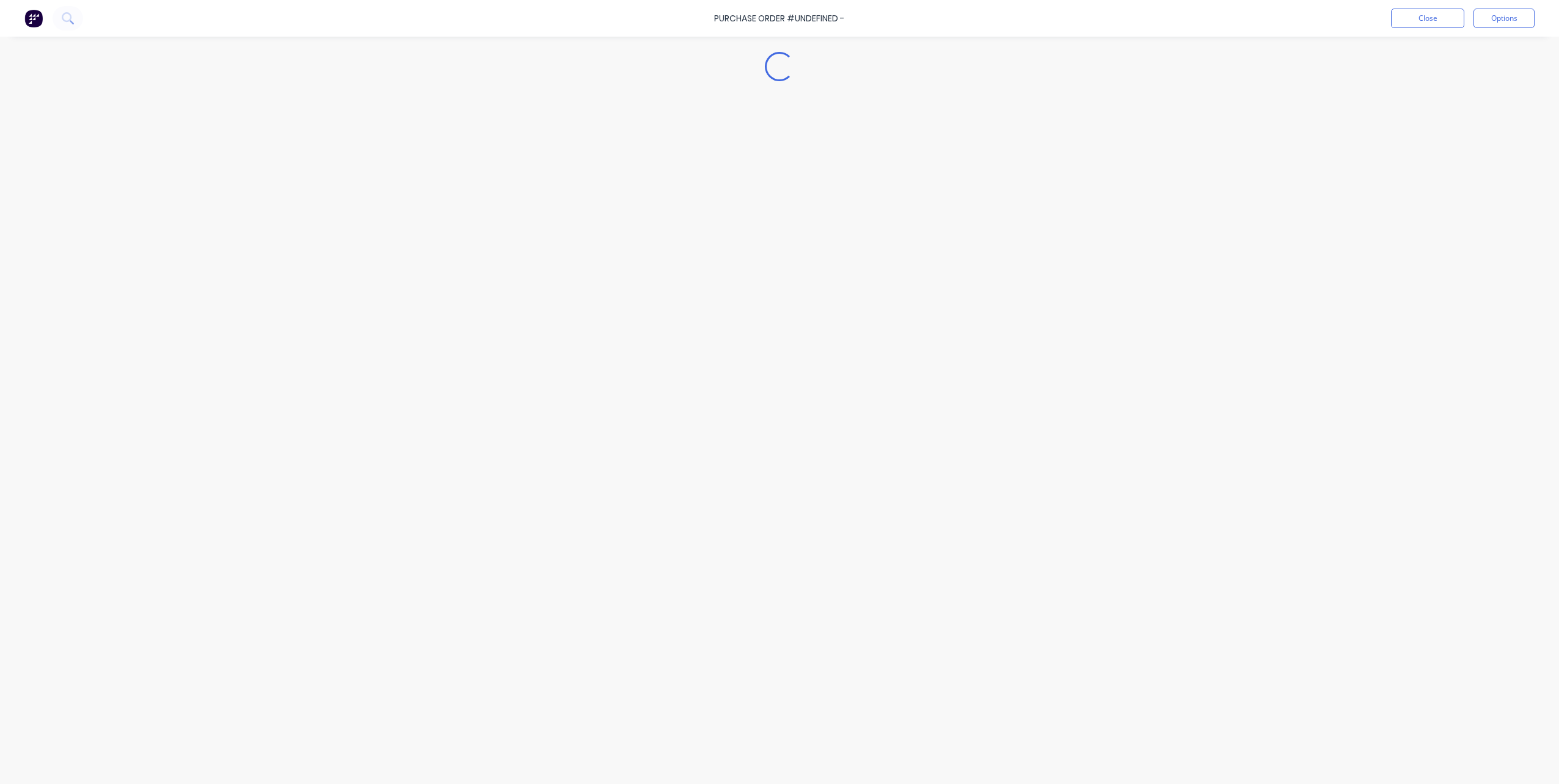
type textarea "x"
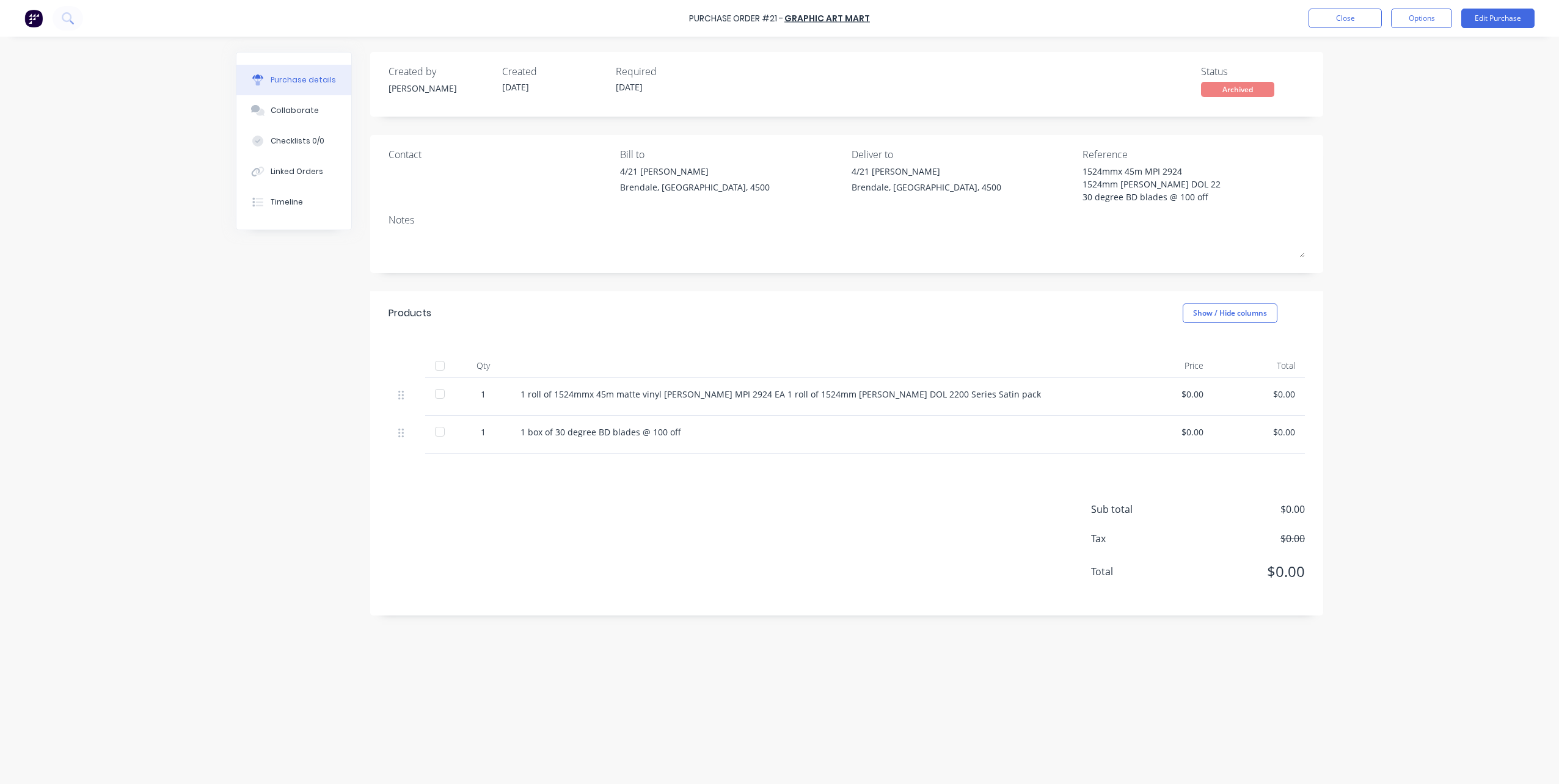
drag, startPoint x: 521, startPoint y: 394, endPoint x: 1090, endPoint y: 407, distance: 569.1
click at [1090, 407] on div "1 roll of 1524mmx 45m matte vinyl [PERSON_NAME] MPI 2924 EA 1 roll of 1524mm [P…" at bounding box center [816, 397] width 611 height 38
copy div "1 roll of 1524mmx 45m matte vinyl [PERSON_NAME] MPI 2924 EA 1 roll of 1524mm [P…"
click at [1327, 20] on button "Close" at bounding box center [1345, 17] width 74 height 19
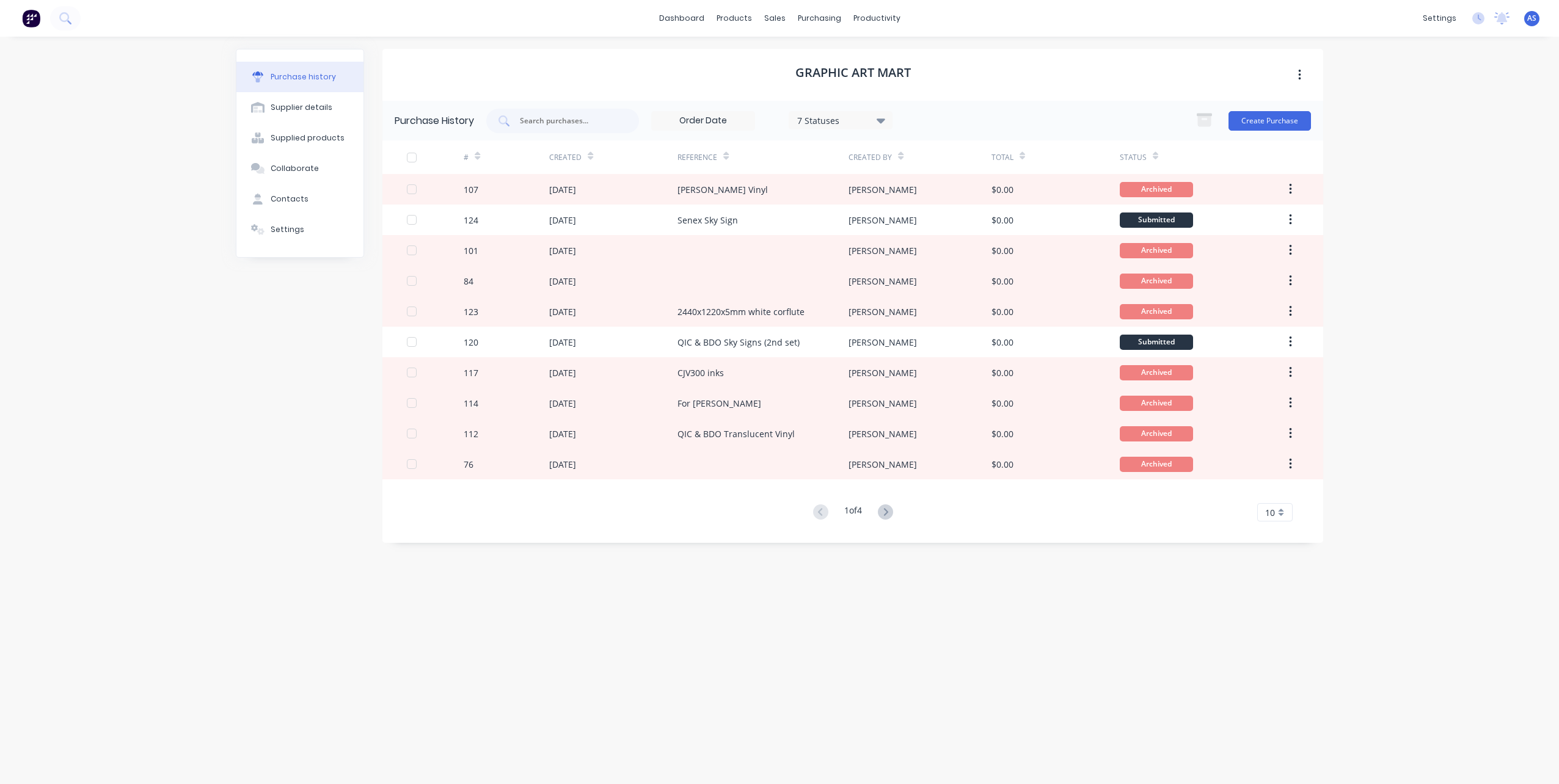
click at [884, 121] on icon at bounding box center [881, 121] width 8 height 5
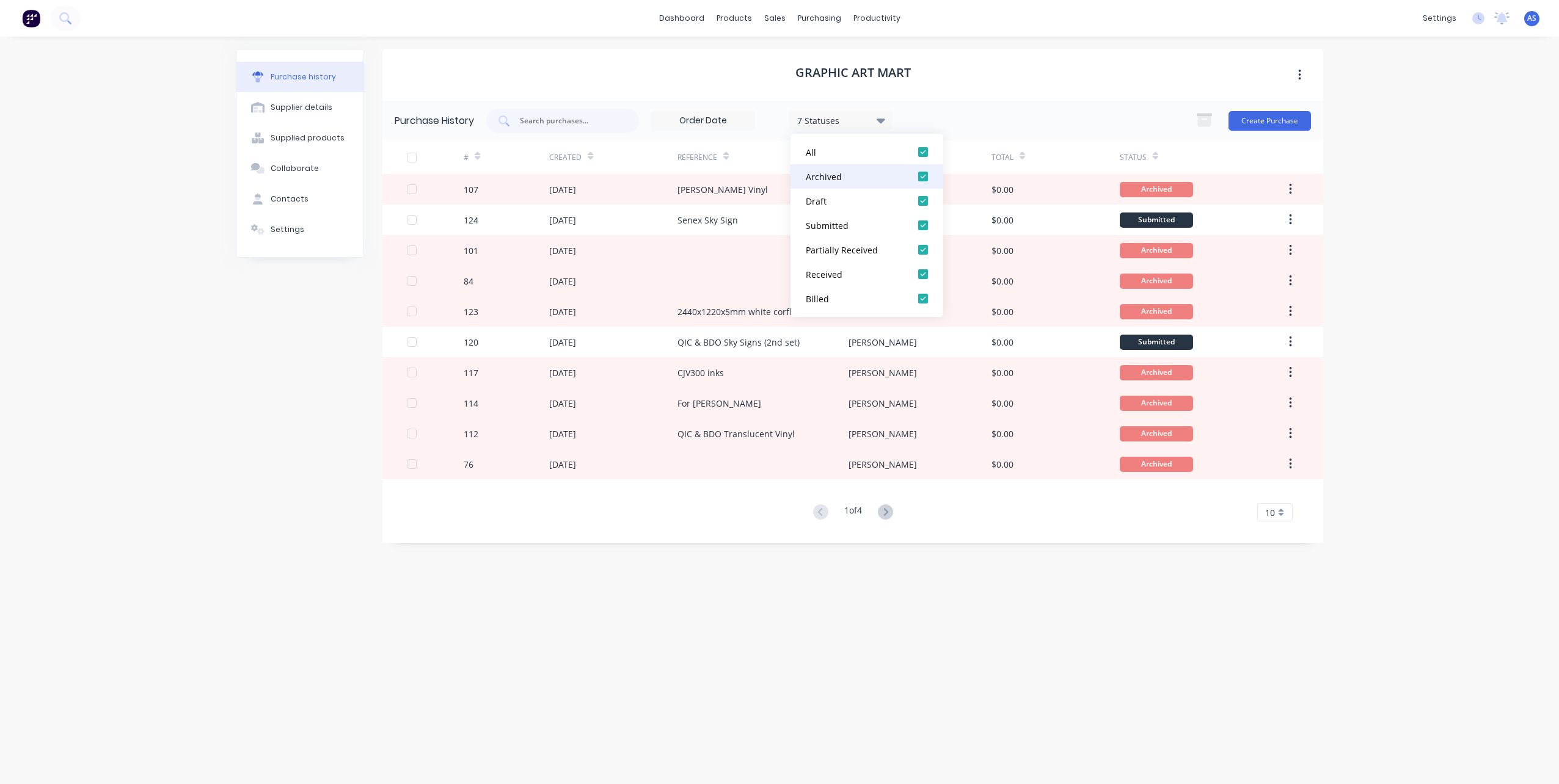
click at [868, 179] on div "Archived" at bounding box center [855, 177] width 98 height 13
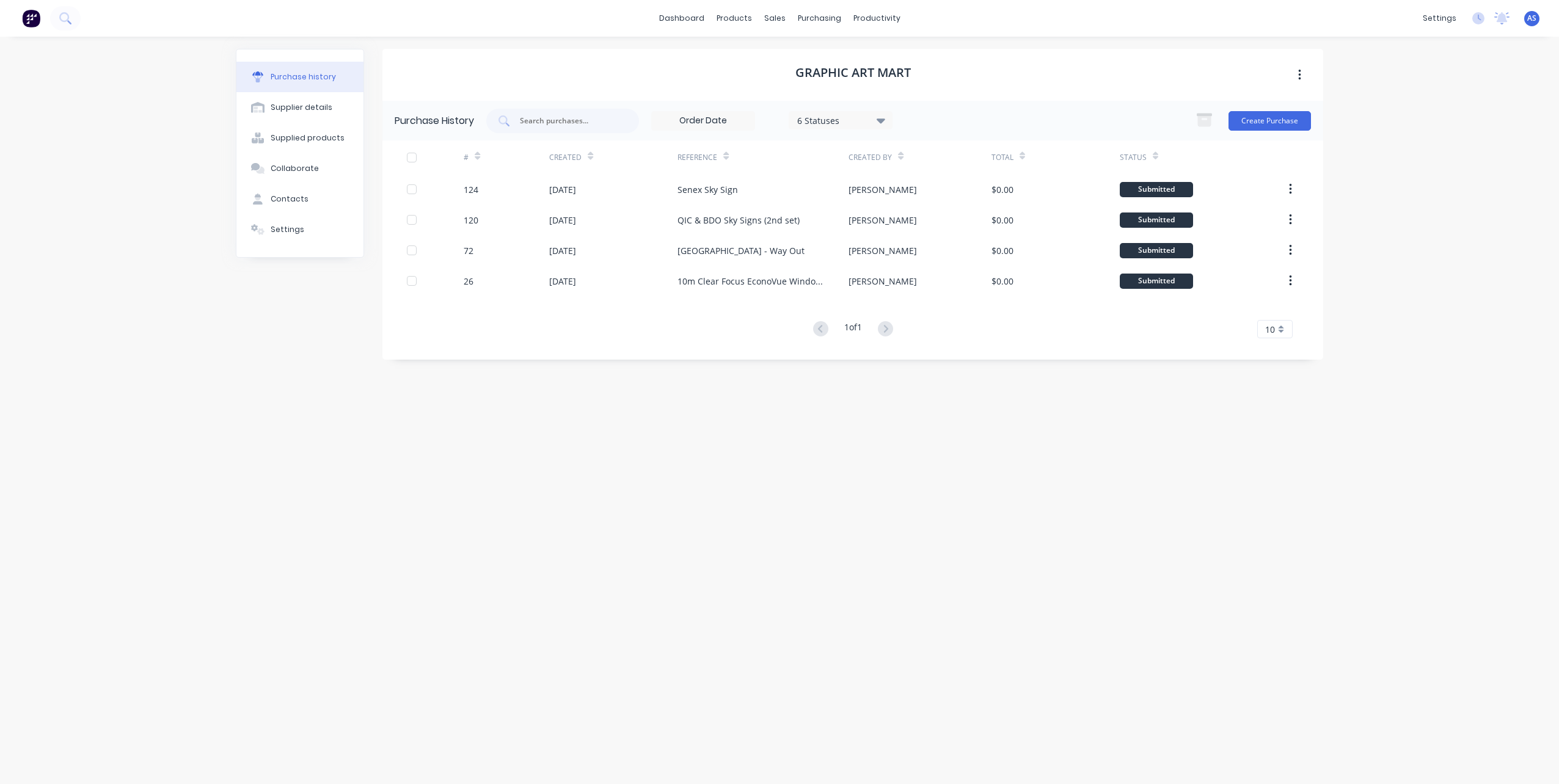
click at [998, 74] on div "Graphic Art Mart" at bounding box center [853, 75] width 941 height 52
click at [574, 157] on div "Created" at bounding box center [565, 157] width 32 height 11
click at [588, 152] on icon at bounding box center [591, 156] width 6 height 9
click at [588, 154] on icon at bounding box center [591, 156] width 6 height 9
click at [1248, 118] on button "Create Purchase" at bounding box center [1270, 121] width 83 height 19
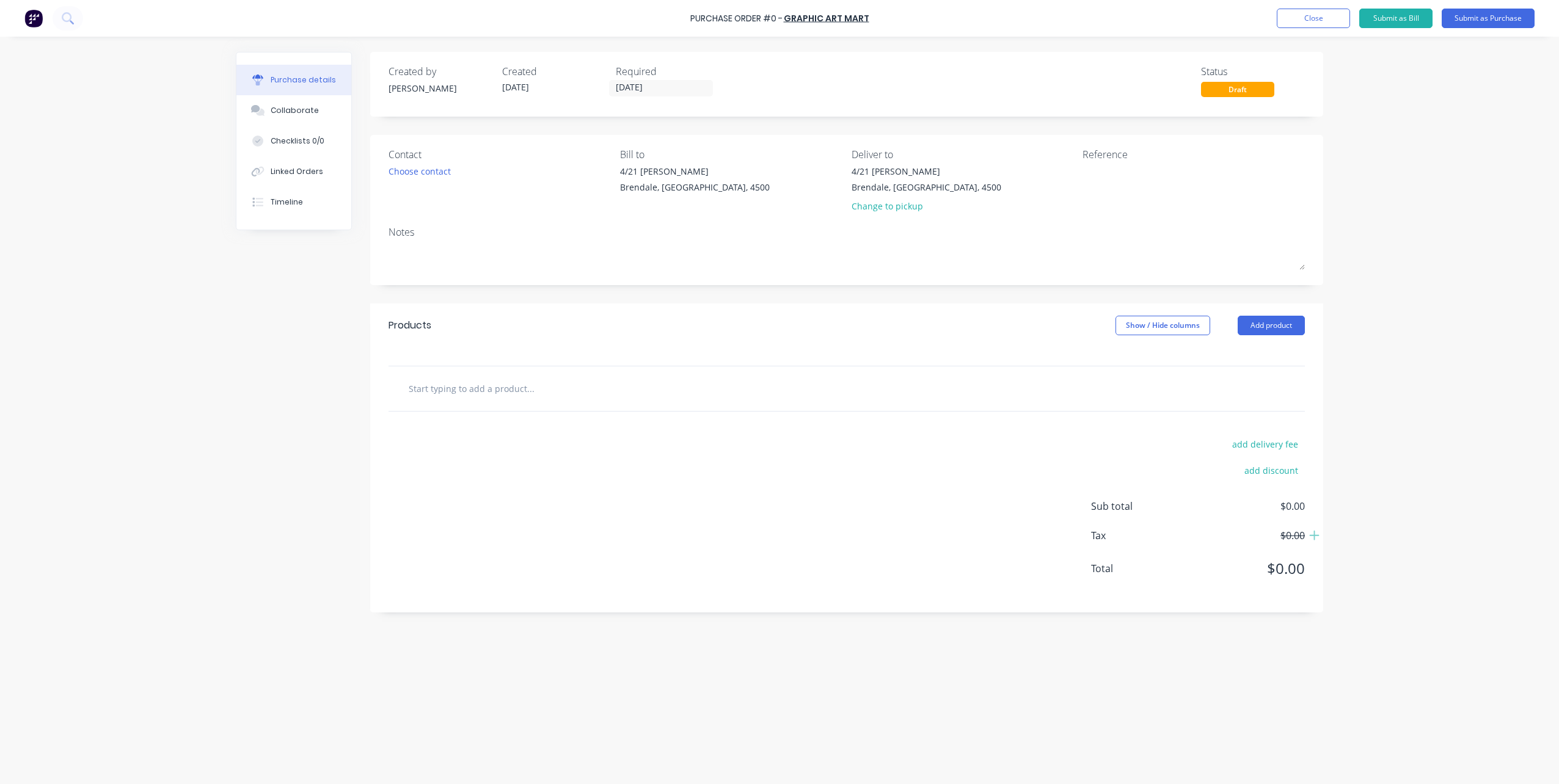
click at [567, 385] on input "text" at bounding box center [531, 388] width 245 height 25
paste input "1 roll of 1524mmx 45m matte vinyl [PERSON_NAME] MPI 2924 EA 1 roll of 1524mm [P…"
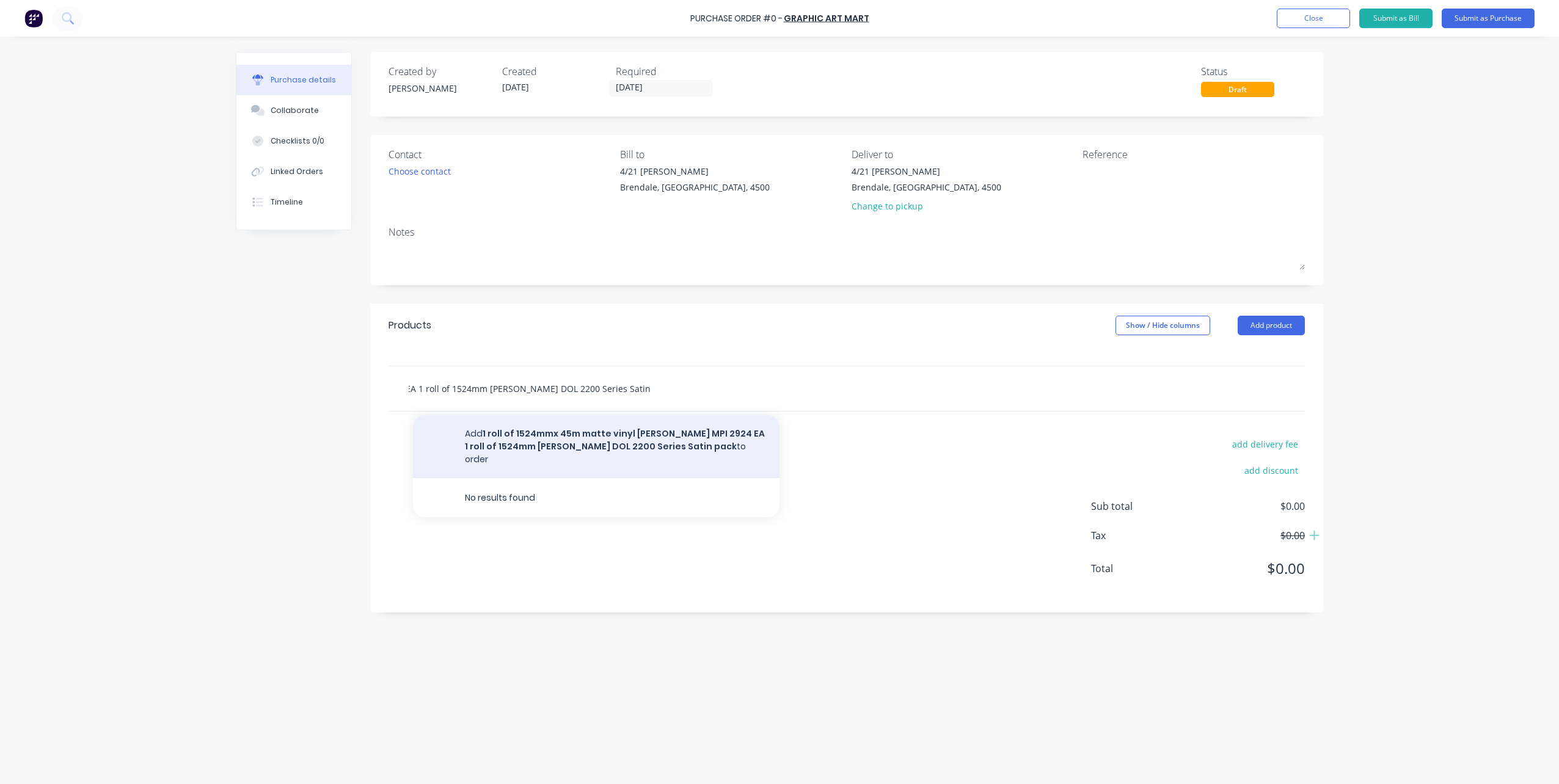
type input "1 roll of 1524mmx 45m matte vinyl [PERSON_NAME] MPI 2924 EA 1 roll of 1524mm [P…"
click at [612, 431] on button "Add 1 roll of 1524mmx 45m matte vinyl [PERSON_NAME] MPI 2924 EA 1 roll of 1524m…" at bounding box center [596, 446] width 366 height 63
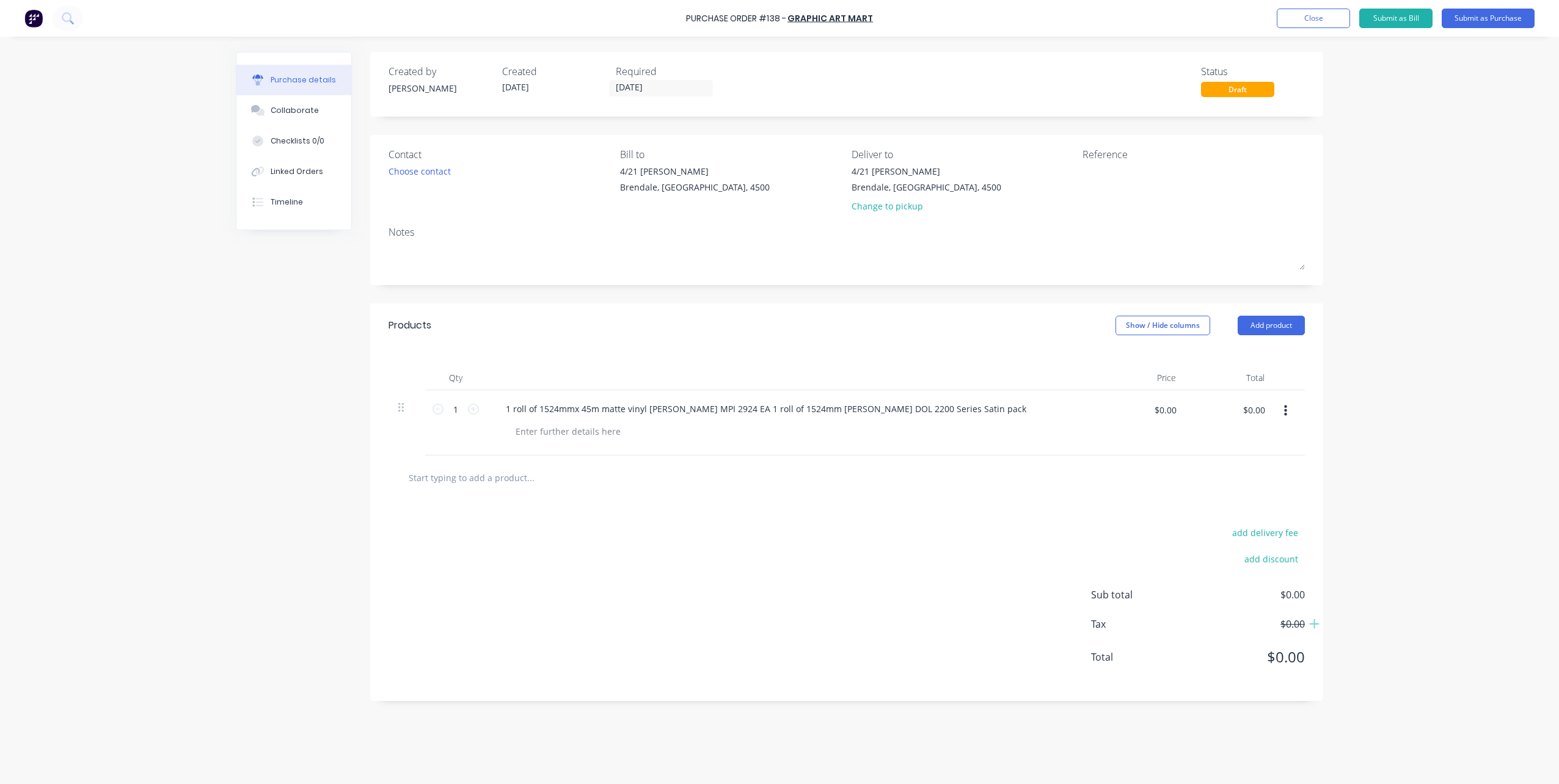
click at [1285, 409] on icon "button" at bounding box center [1286, 411] width 3 height 11
click at [1241, 441] on button "Save to catalogue" at bounding box center [1248, 444] width 104 height 25
click at [1100, 177] on textarea at bounding box center [1159, 179] width 153 height 28
paste textarea "1 roll of 1524mmx 45m matte vinyl [PERSON_NAME] MPI 2924 EA 1 roll of 1524mm [P…"
type textarea "1 roll of 1524mmx 45m matte vinyl [PERSON_NAME] MPI 2924 EA 1 roll of 1524mm [P…"
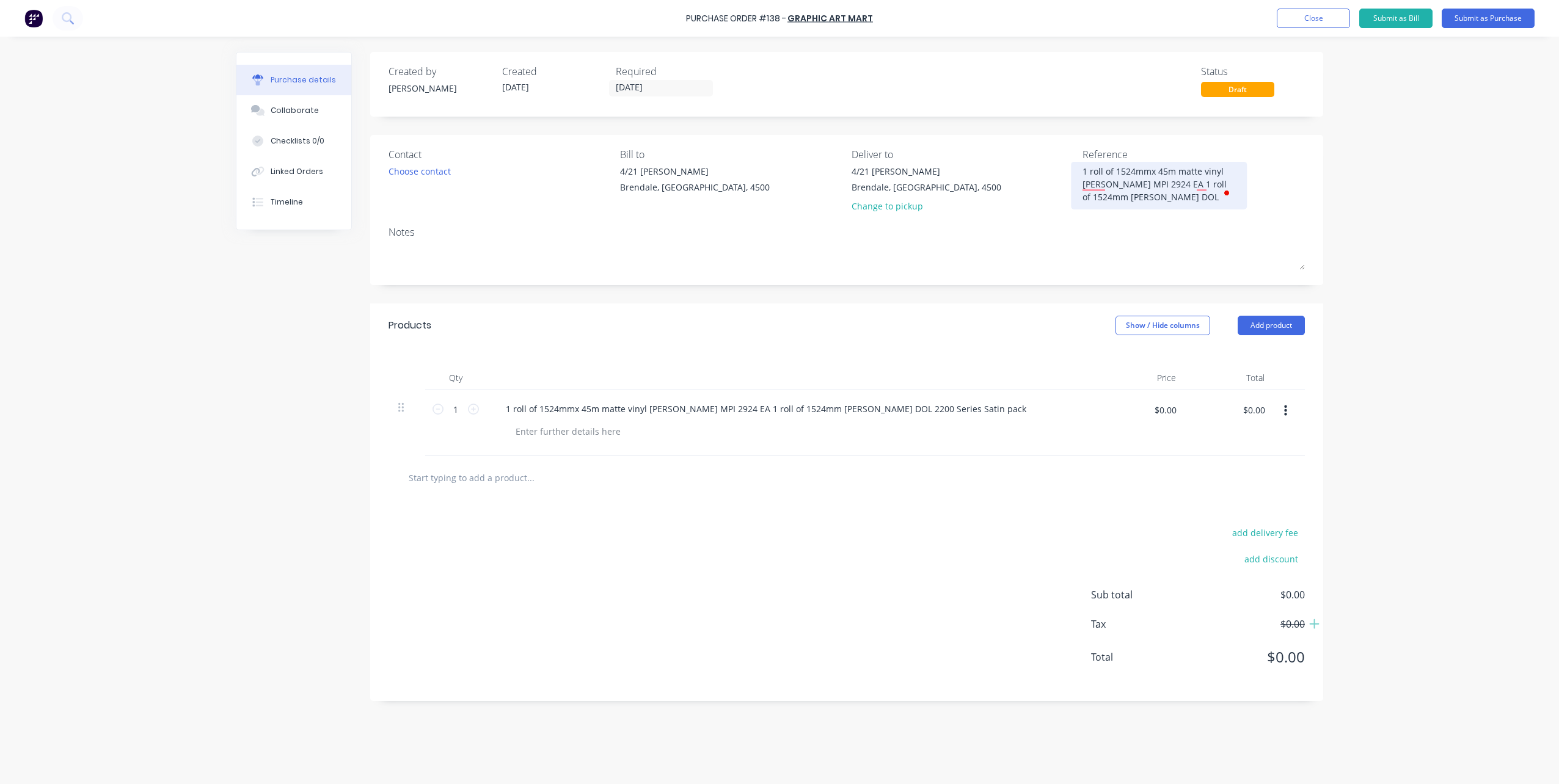
type textarea "x"
drag, startPoint x: 1149, startPoint y: 183, endPoint x: 1038, endPoint y: 156, distance: 114.2
click at [1043, 156] on div "Contact Choose contact [PERSON_NAME] to [STREET_ADDRESS][PERSON_NAME], 4500 Del…" at bounding box center [847, 183] width 917 height 72
type textarea "MPI 2924 EA 1 roll of 1524mm [PERSON_NAME] DOL 220"
drag, startPoint x: 1203, startPoint y: 172, endPoint x: 1137, endPoint y: 168, distance: 66.1
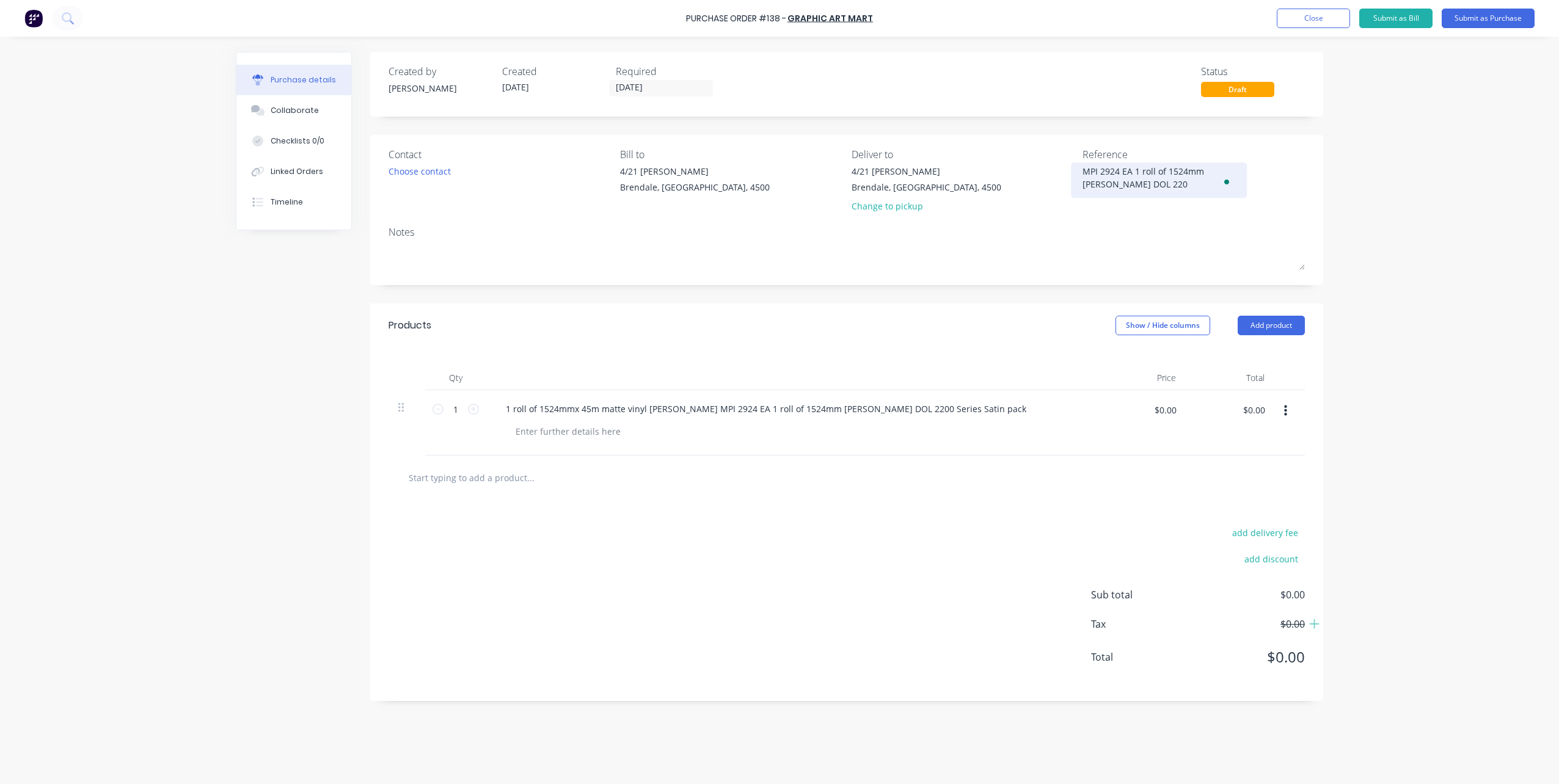
click at [1137, 168] on textarea "MPI 2924 EA 1 roll of 1524mm [PERSON_NAME] DOL 220" at bounding box center [1159, 179] width 153 height 28
type textarea "x"
type textarea "MPI 2924 EA & [PERSON_NAME] DOL 220"
type textarea "x"
drag, startPoint x: 1207, startPoint y: 174, endPoint x: 1142, endPoint y: 173, distance: 65.0
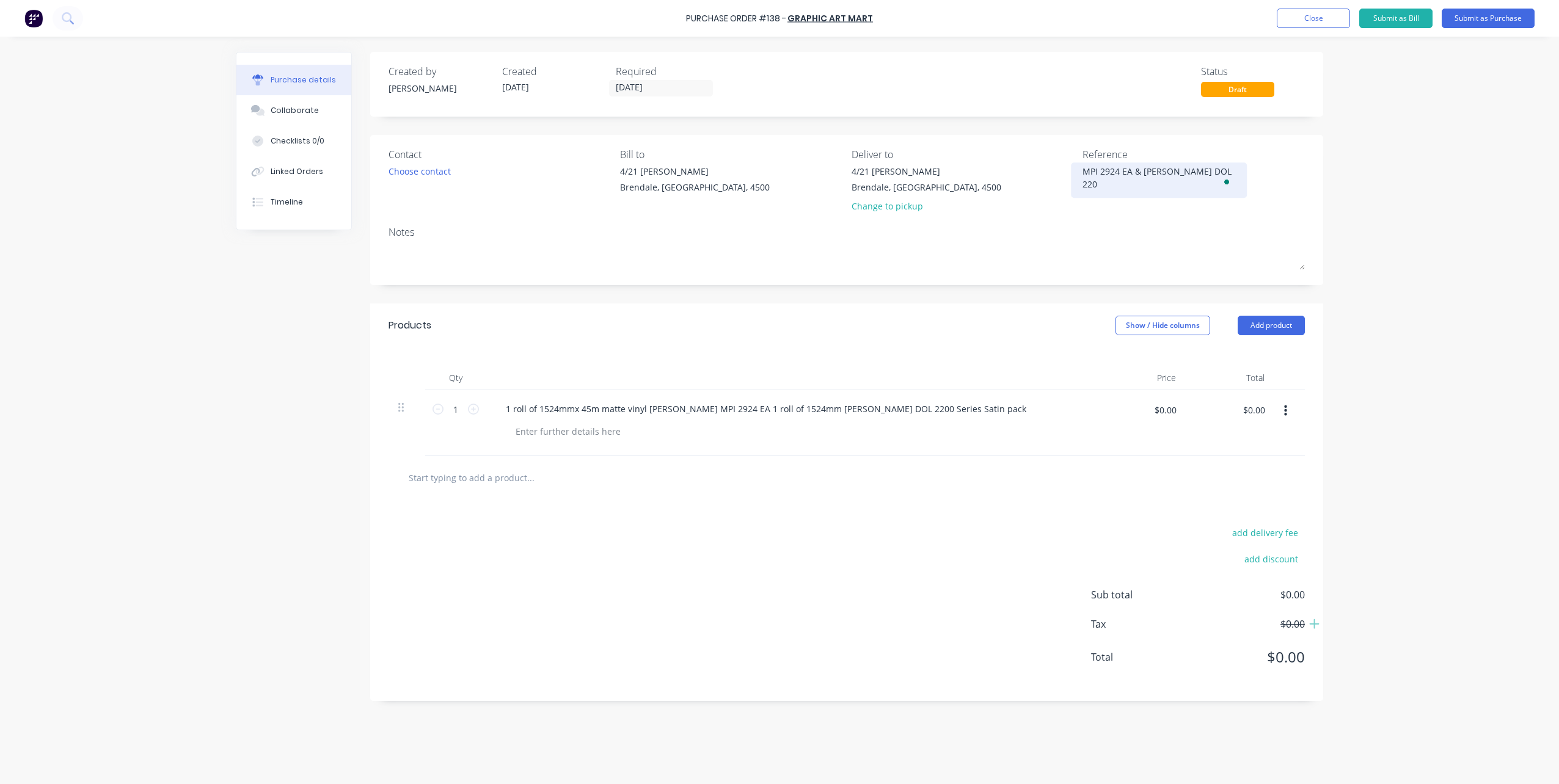
click at [1142, 173] on textarea "MPI 2924 EA & [PERSON_NAME] DOL 220" at bounding box center [1159, 179] width 153 height 28
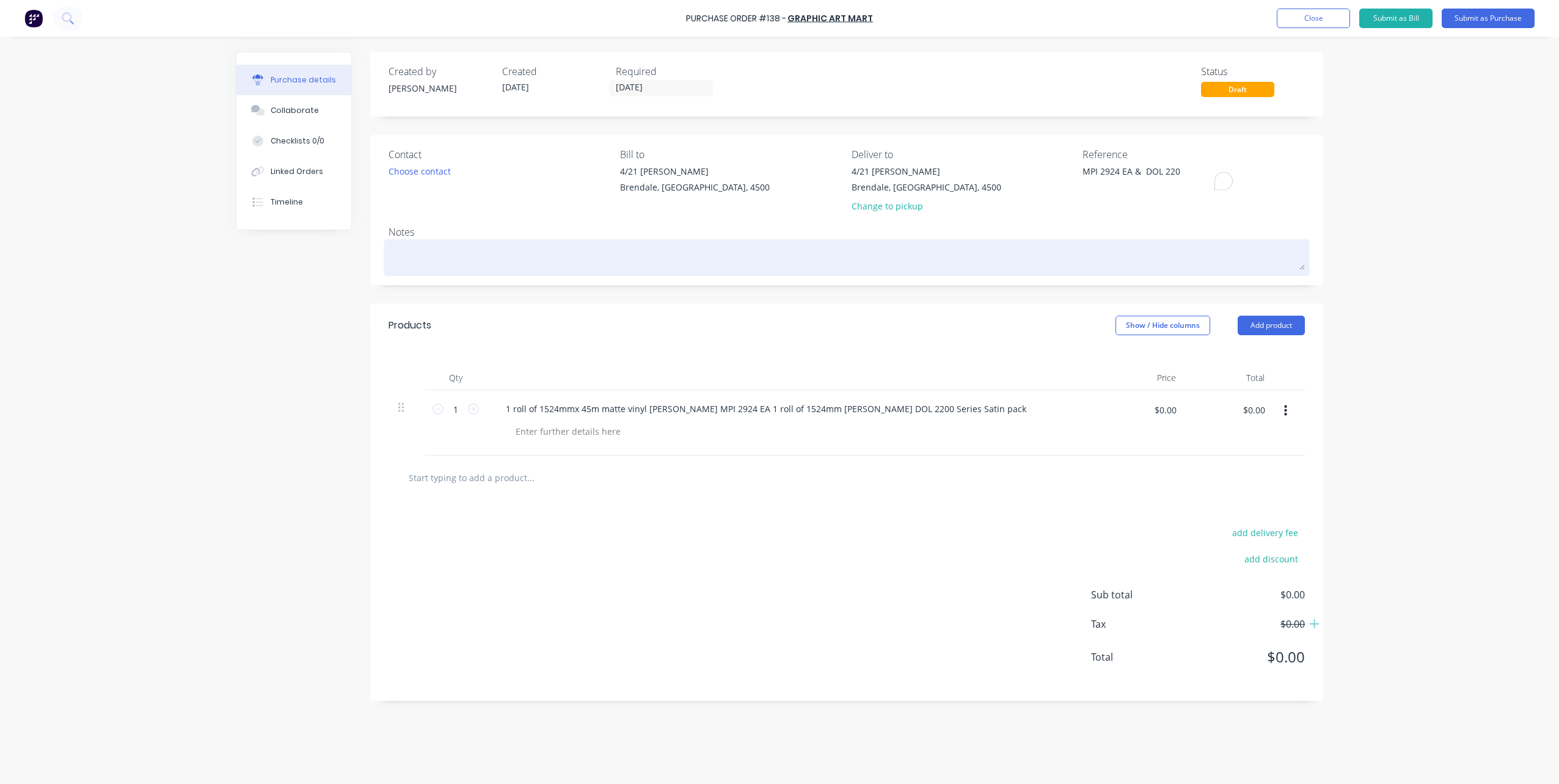
type textarea "MPI 2924 EA & DOL 220"
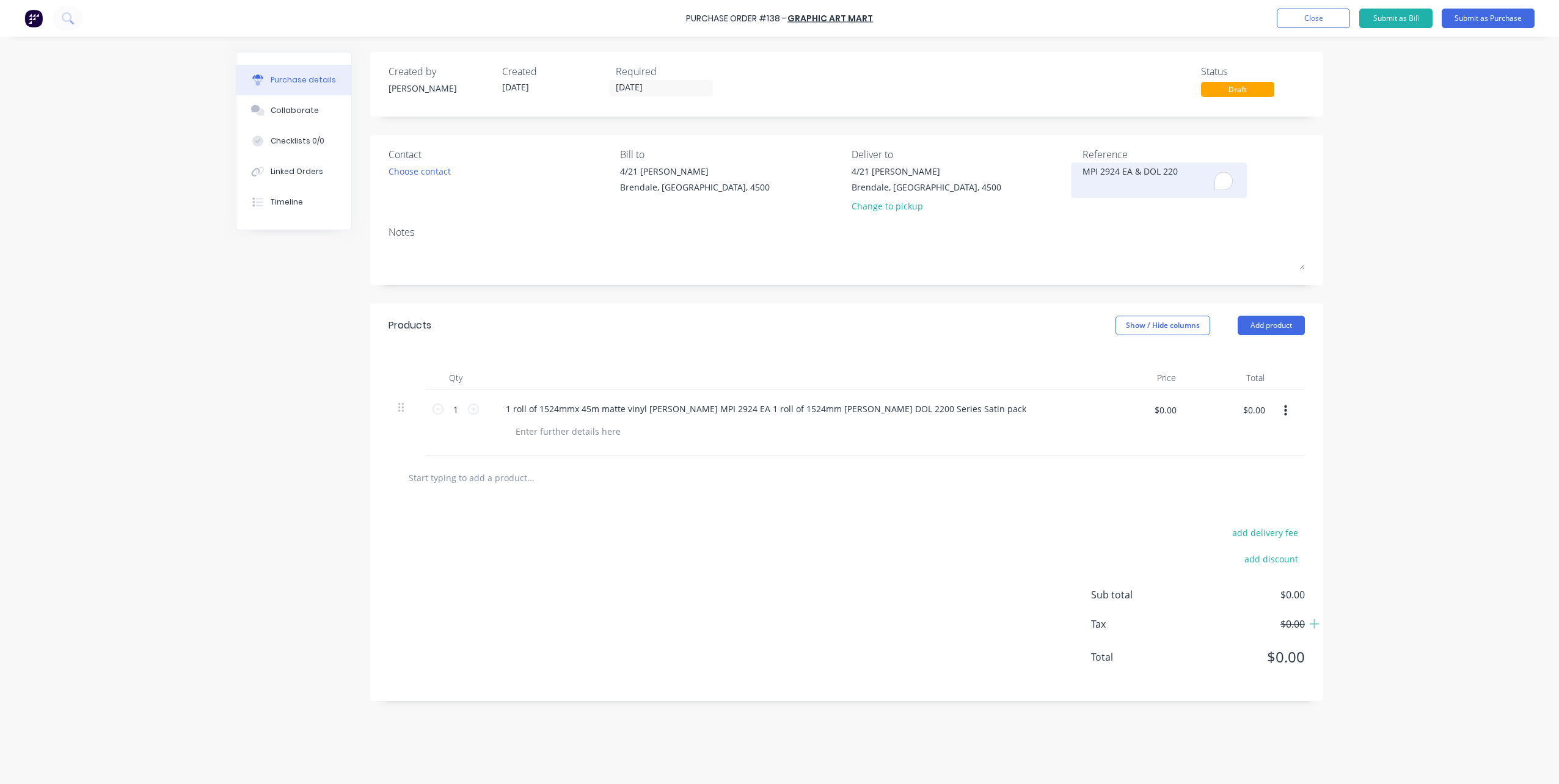
type textarea "x"
click at [1175, 170] on textarea "MPI 2924 EA & DOL 220" at bounding box center [1159, 179] width 153 height 28
type textarea "MPI 2924 EA & DOL 2200"
type textarea "x"
type textarea "MPI 2924 EA & DOL 2200"
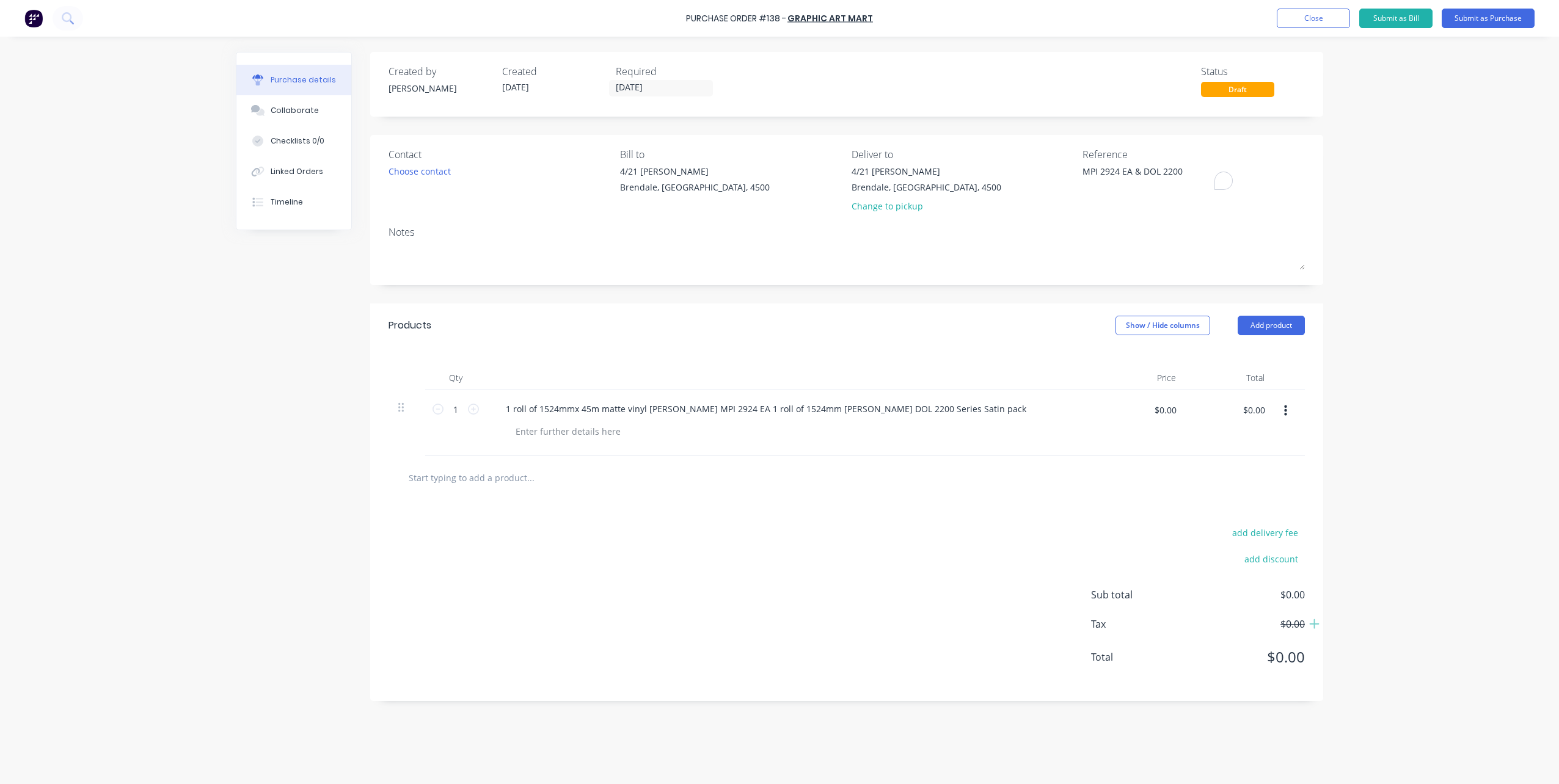
click at [515, 472] on input "text" at bounding box center [531, 478] width 245 height 25
type textarea "x"
type input "w"
type textarea "x"
type input "wh"
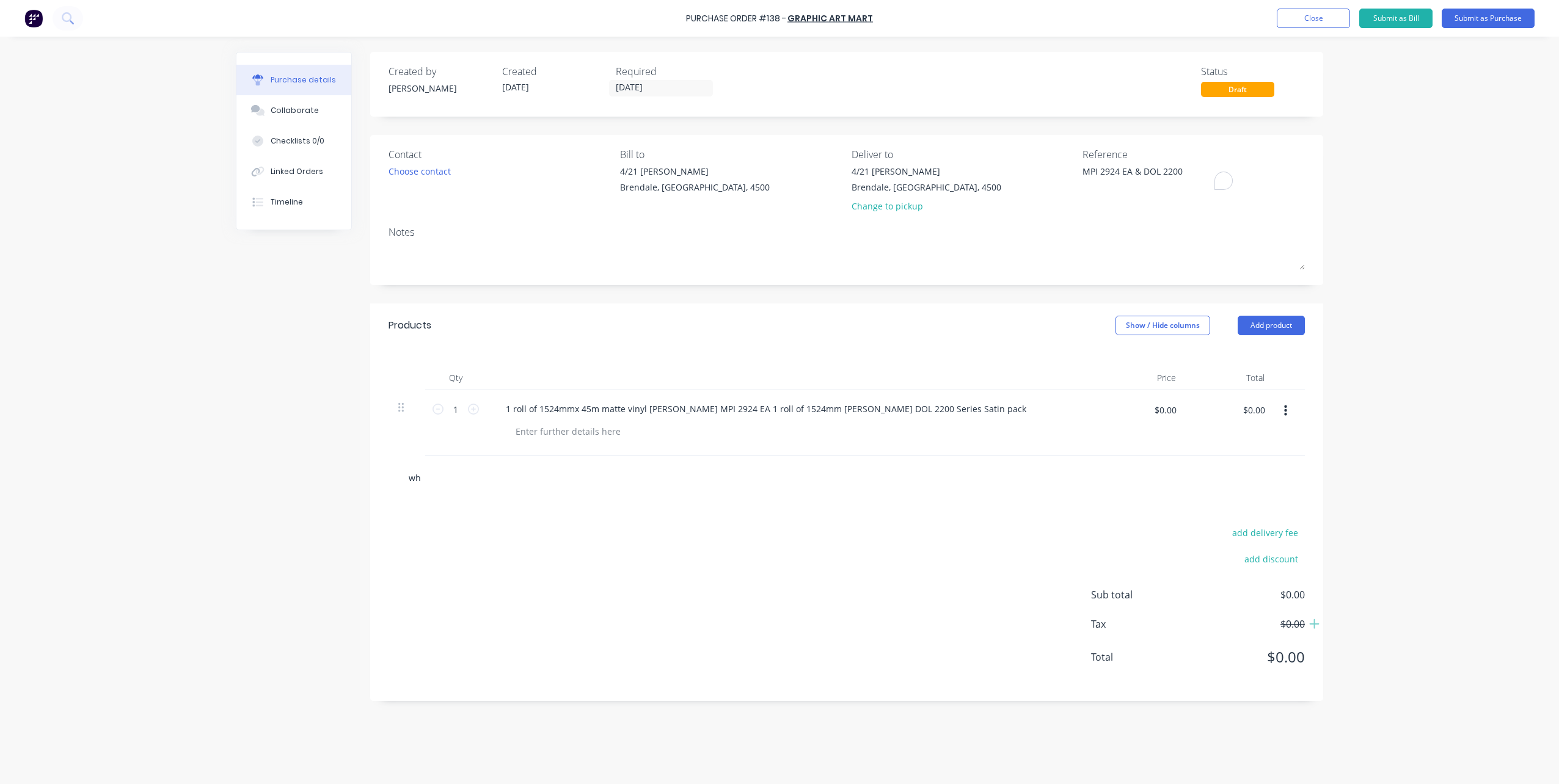
type textarea "x"
type input "whi"
type textarea "x"
type input "whit"
type textarea "x"
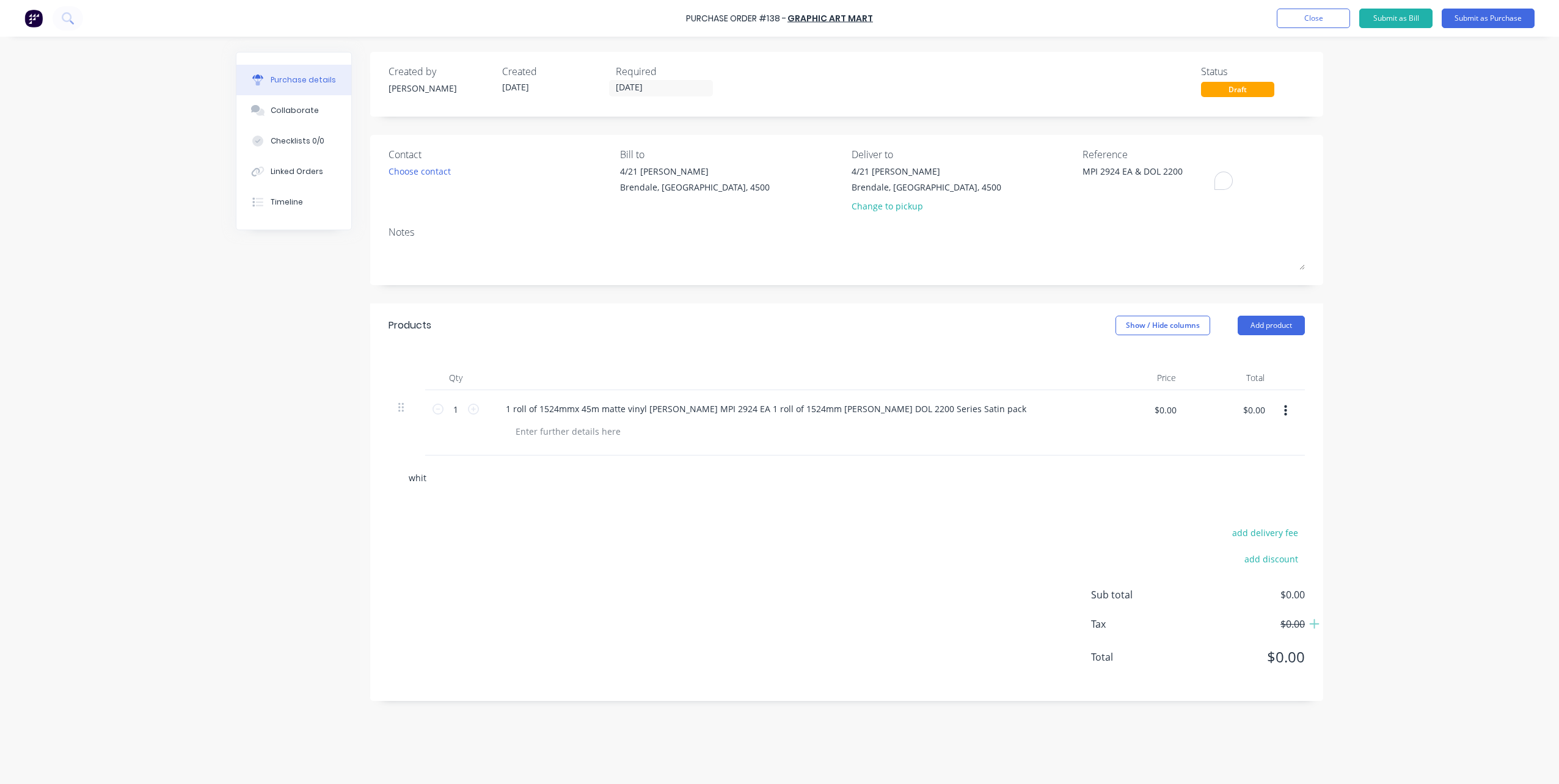
type input "white"
type textarea "x"
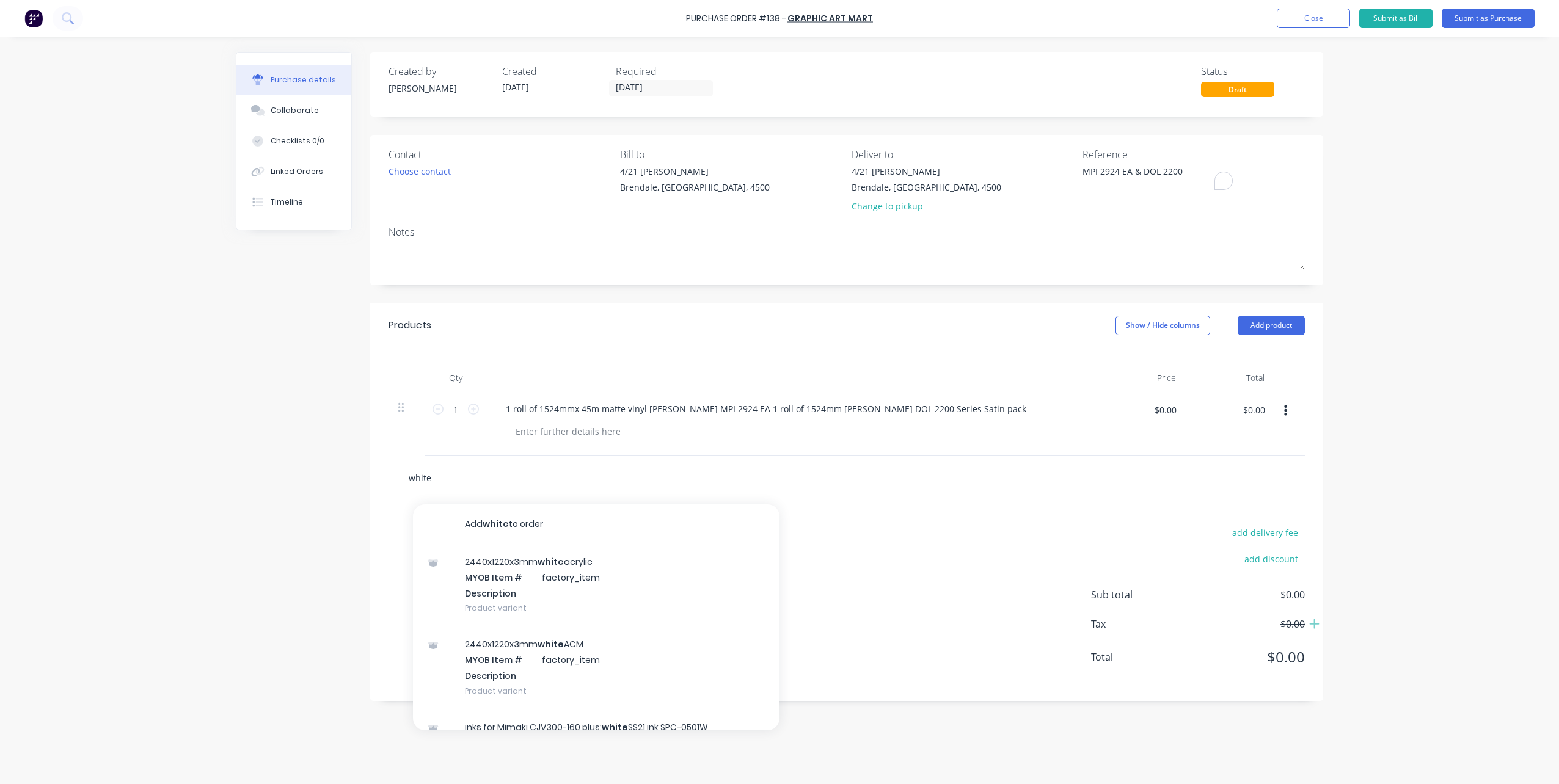
type input "white"
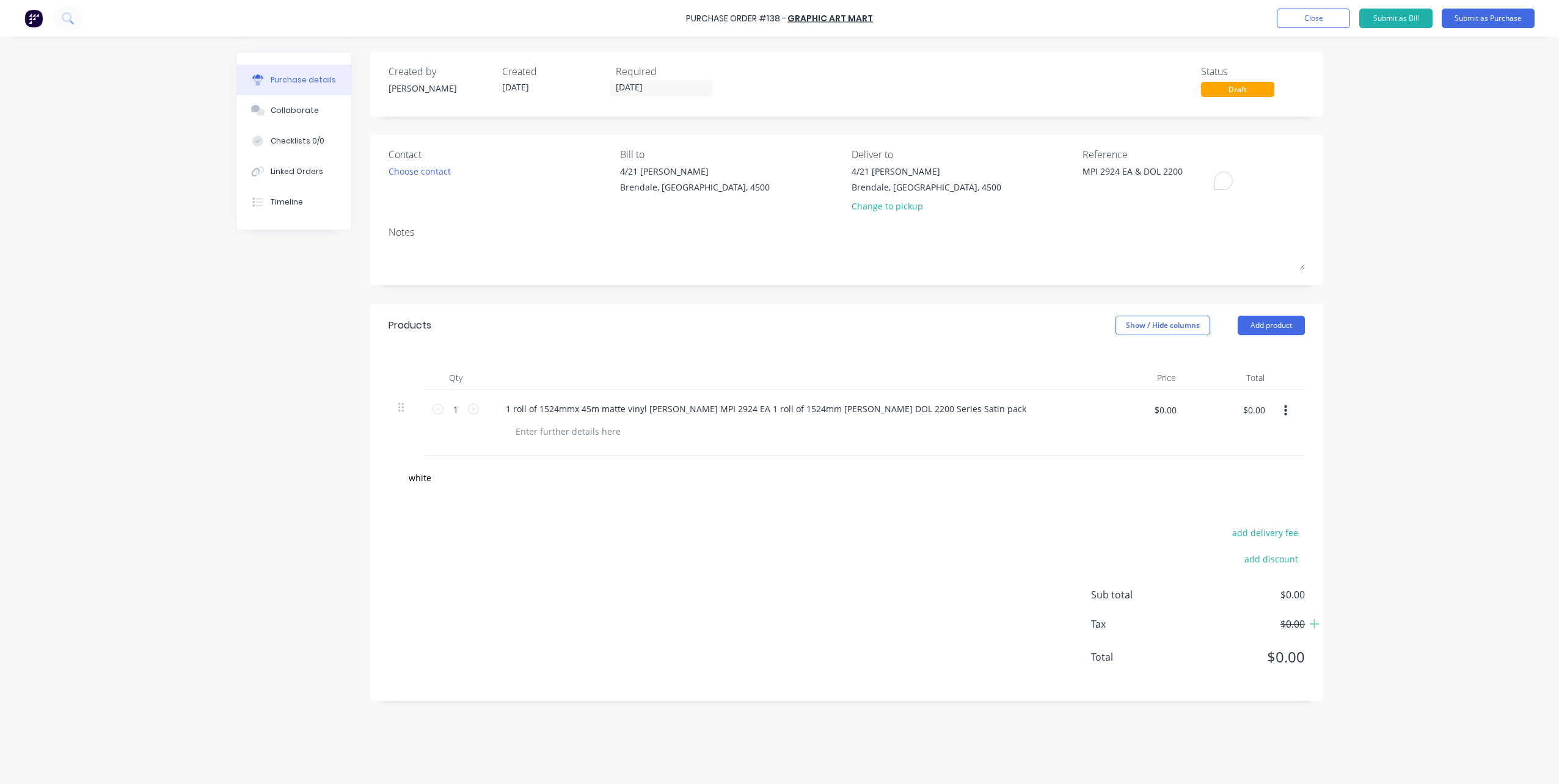
click at [344, 486] on div "Created by [PERSON_NAME] Created [DATE] Required [DATE] Status Draft Contact Ch…" at bounding box center [780, 407] width 1088 height 711
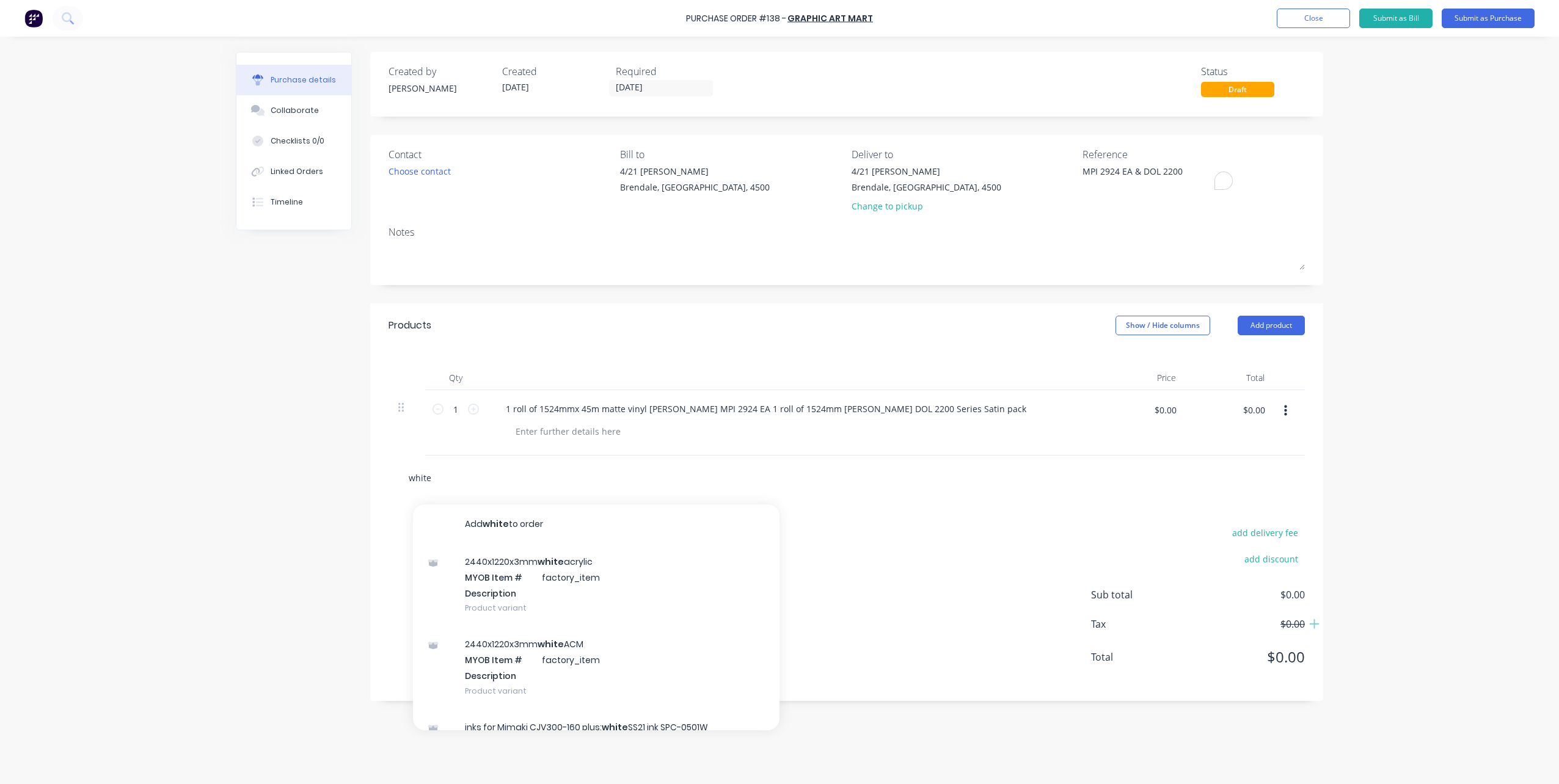
drag, startPoint x: 447, startPoint y: 476, endPoint x: 361, endPoint y: 482, distance: 86.2
click at [364, 482] on div "Created by [PERSON_NAME] Created [DATE] Required [DATE] Status Draft Contact Ch…" at bounding box center [780, 407] width 1088 height 711
type textarea "x"
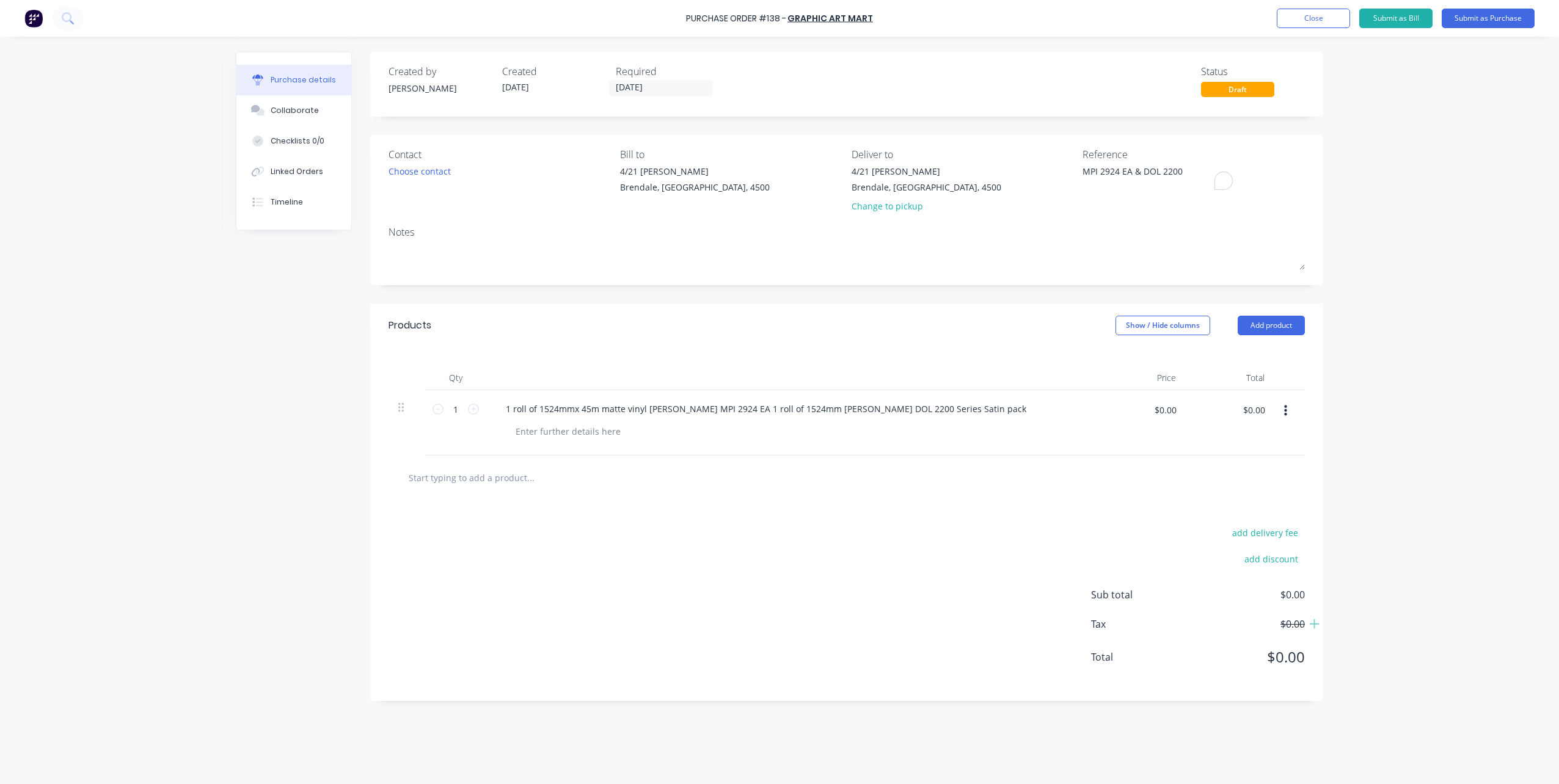
type textarea "x"
click at [1464, 17] on button "Submit as Purchase" at bounding box center [1488, 17] width 93 height 19
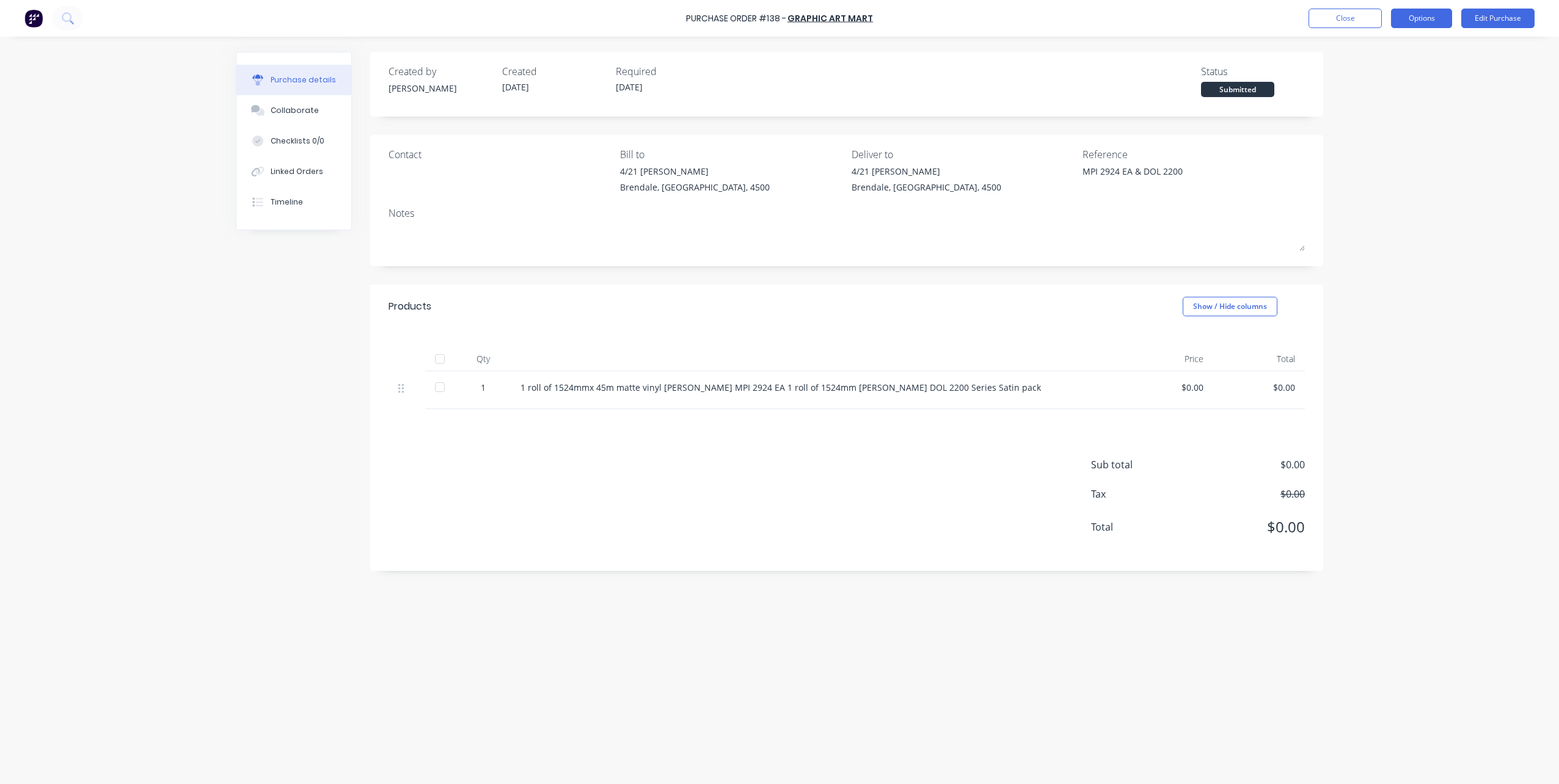
click at [1415, 23] on button "Options" at bounding box center [1422, 17] width 61 height 19
click at [1384, 48] on div "Print / Email" at bounding box center [1394, 49] width 94 height 17
click at [1379, 97] on div "Without pricing" at bounding box center [1394, 98] width 94 height 17
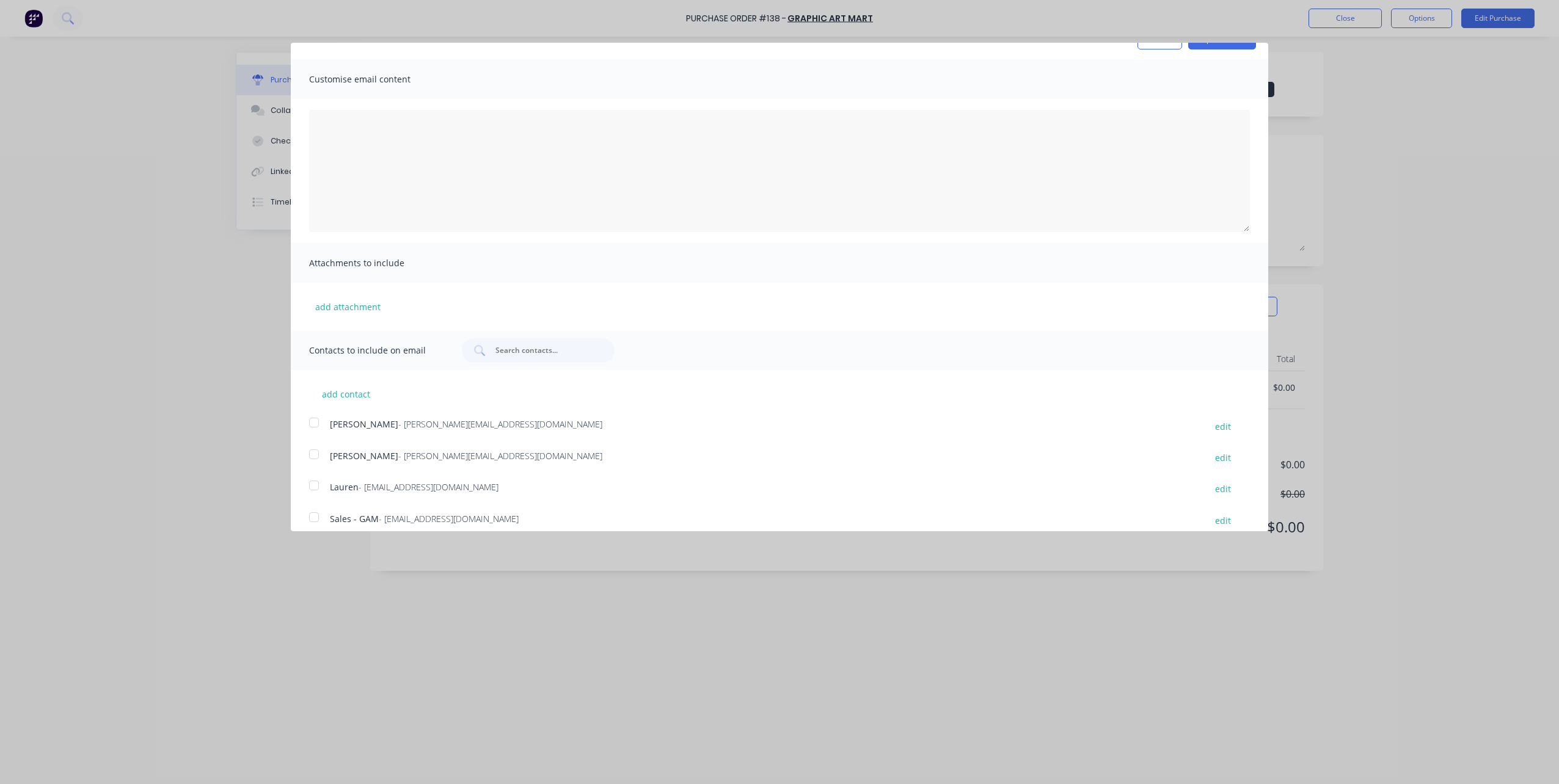
scroll to position [36, 0]
click at [316, 506] on div at bounding box center [314, 505] width 25 height 25
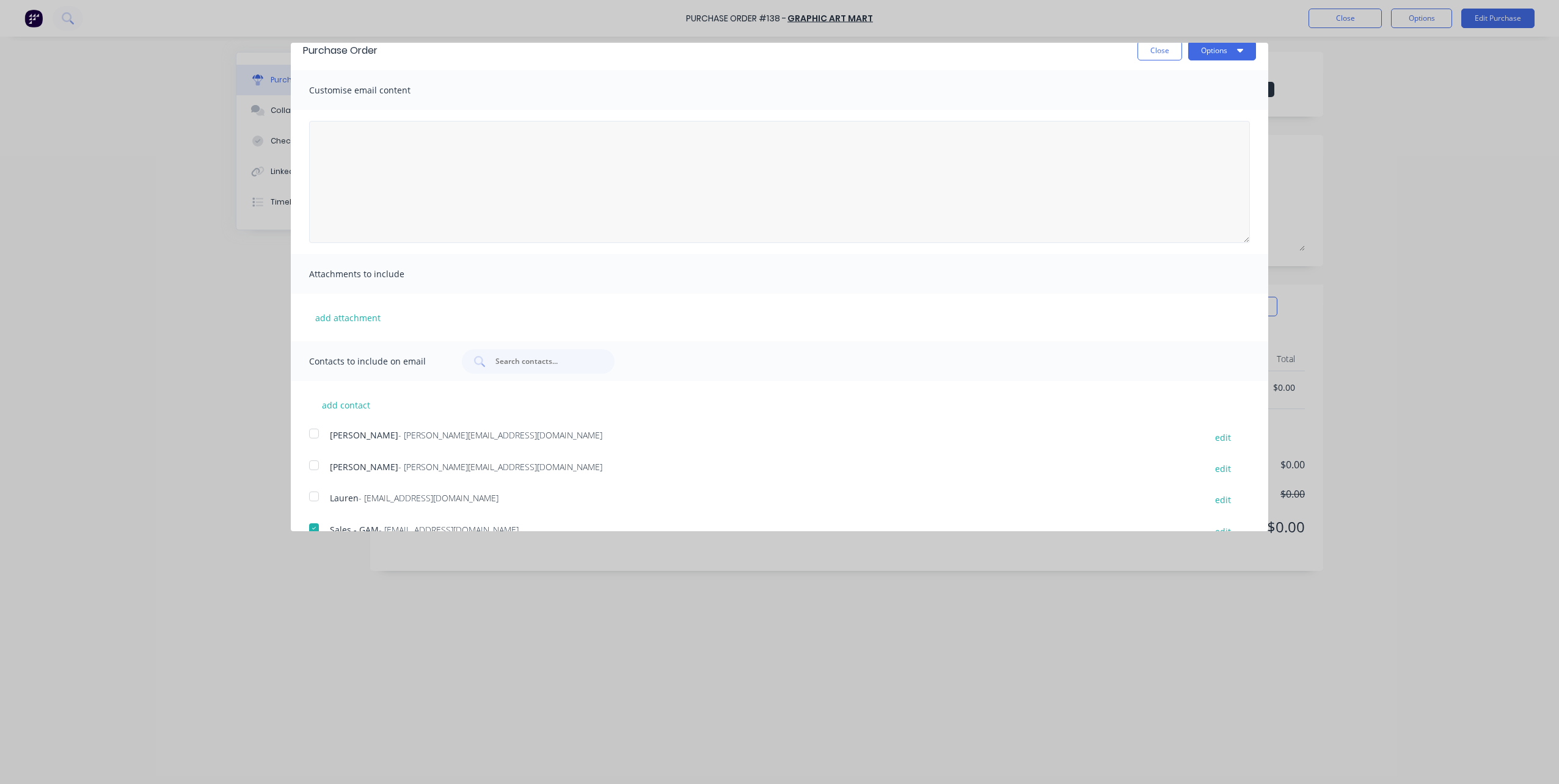
scroll to position [0, 0]
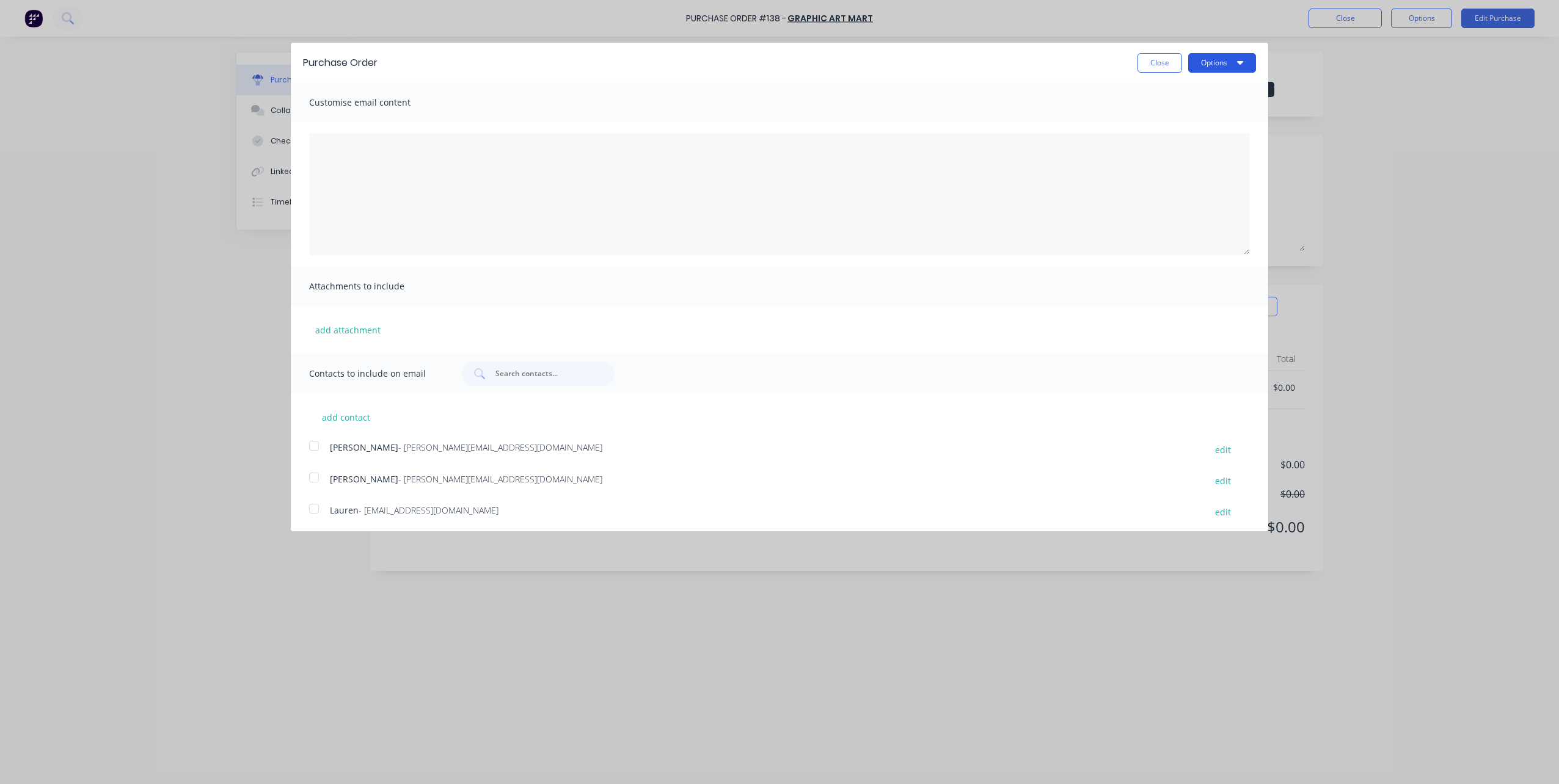
click at [1207, 64] on button "Options" at bounding box center [1222, 63] width 68 height 19
click at [1151, 121] on div "Email" at bounding box center [1198, 118] width 94 height 17
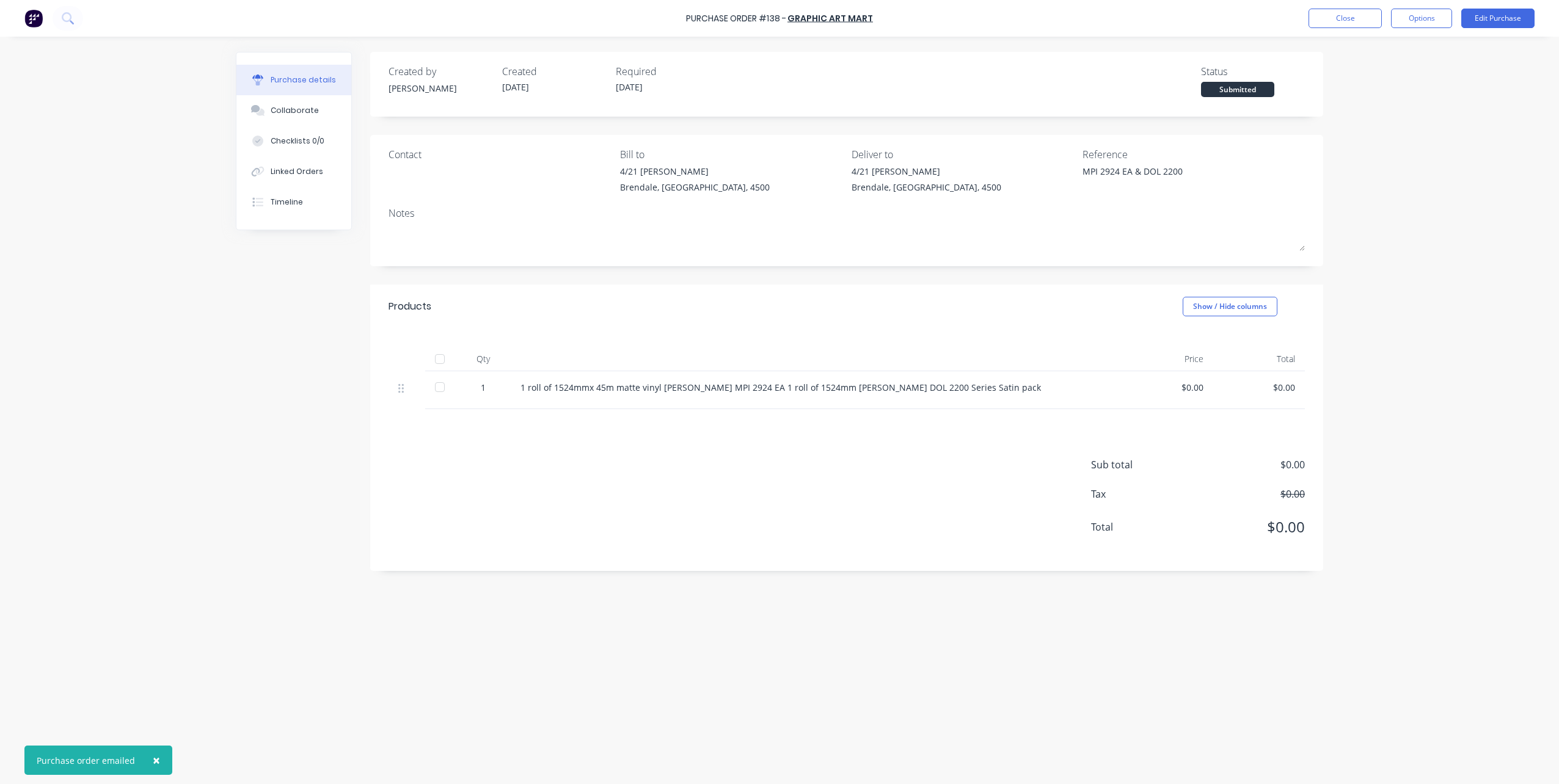
type textarea "x"
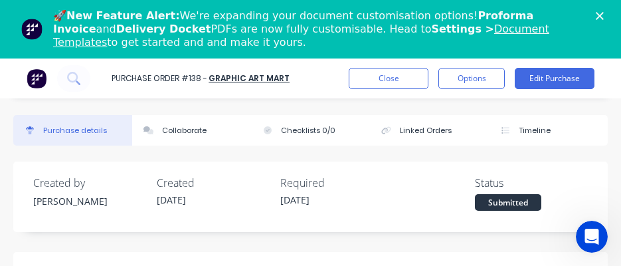
type textarea "x"
